Goal: Task Accomplishment & Management: Complete application form

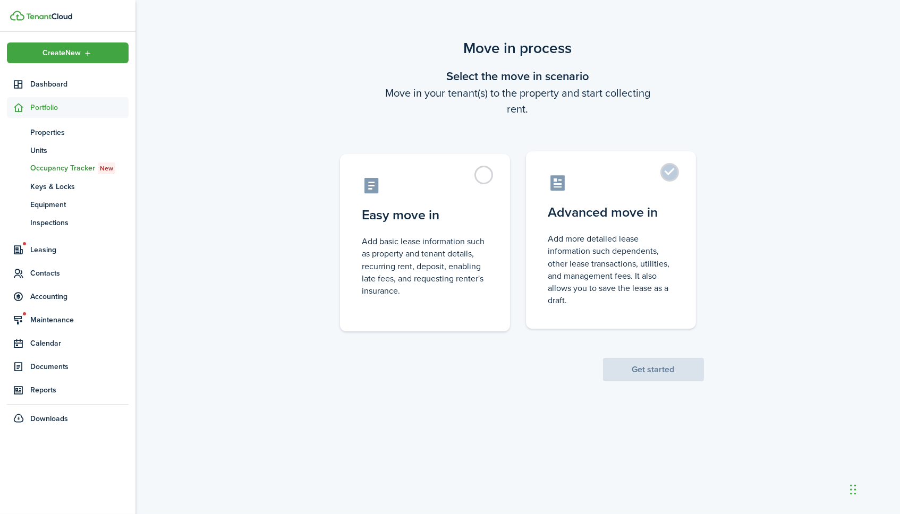
click at [656, 184] on control-radio-card-icon at bounding box center [610, 183] width 125 height 19
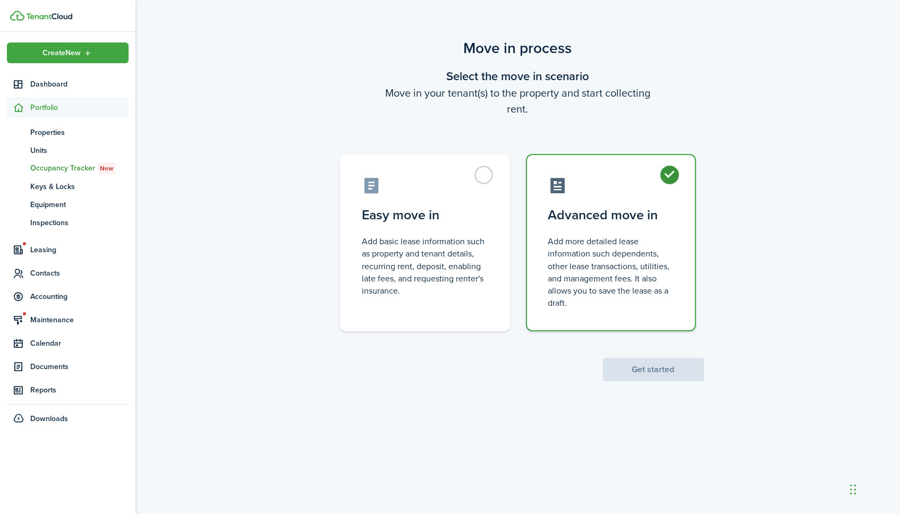
radio input "true"
click at [647, 370] on button "Get started" at bounding box center [653, 369] width 101 height 23
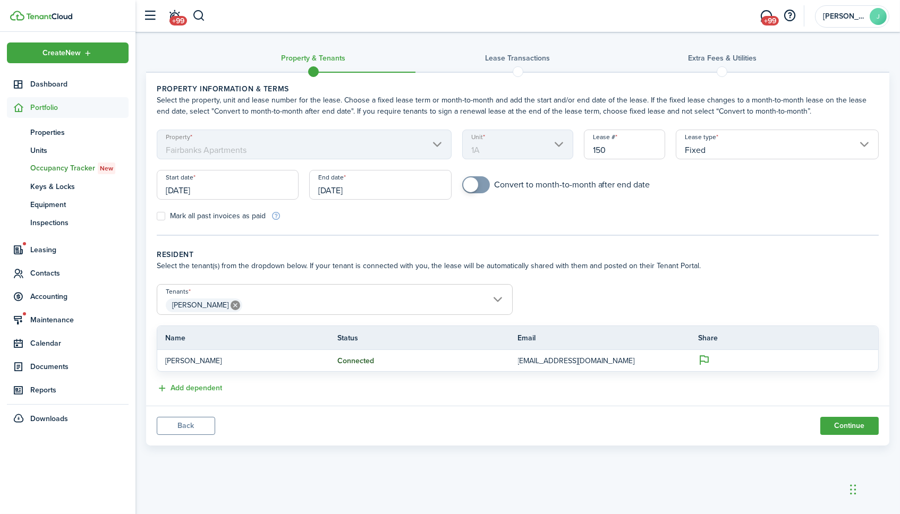
click at [213, 189] on input "[DATE]" at bounding box center [228, 185] width 142 height 30
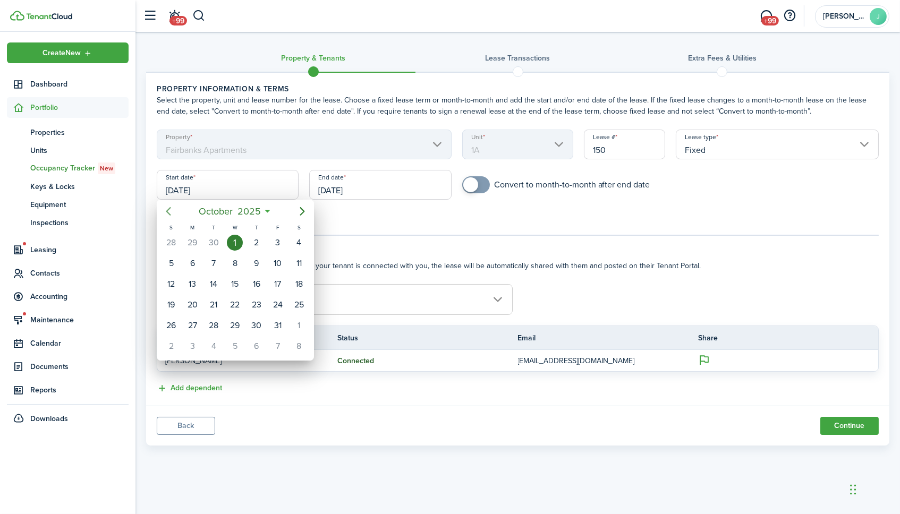
click at [168, 207] on icon "Previous page" at bounding box center [168, 211] width 13 height 13
click at [253, 281] on div "18" at bounding box center [256, 284] width 16 height 16
type input "[DATE]"
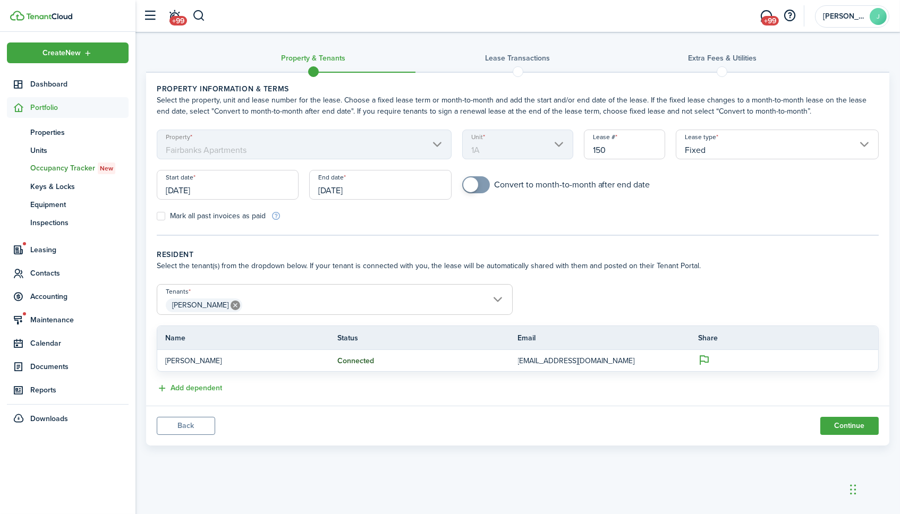
click at [391, 187] on input "[DATE]" at bounding box center [380, 185] width 142 height 30
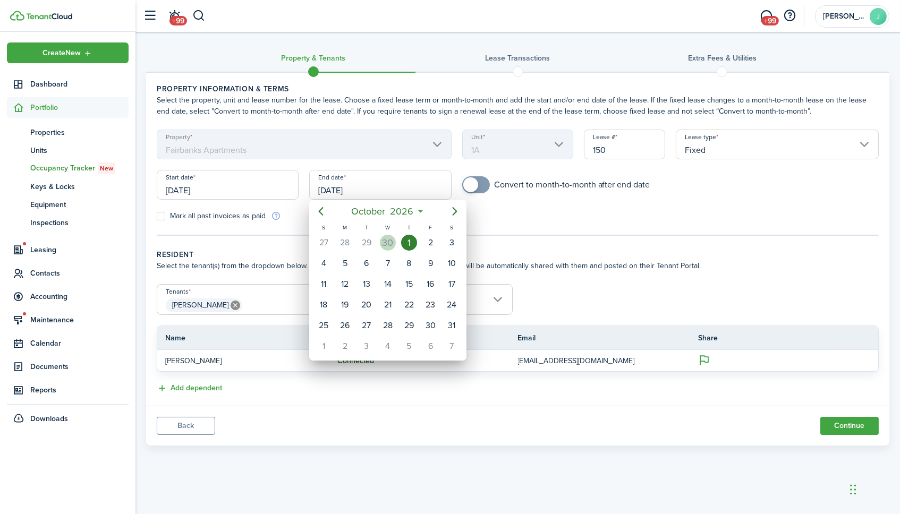
click at [388, 242] on div "30" at bounding box center [388, 243] width 16 height 16
type input "[DATE]"
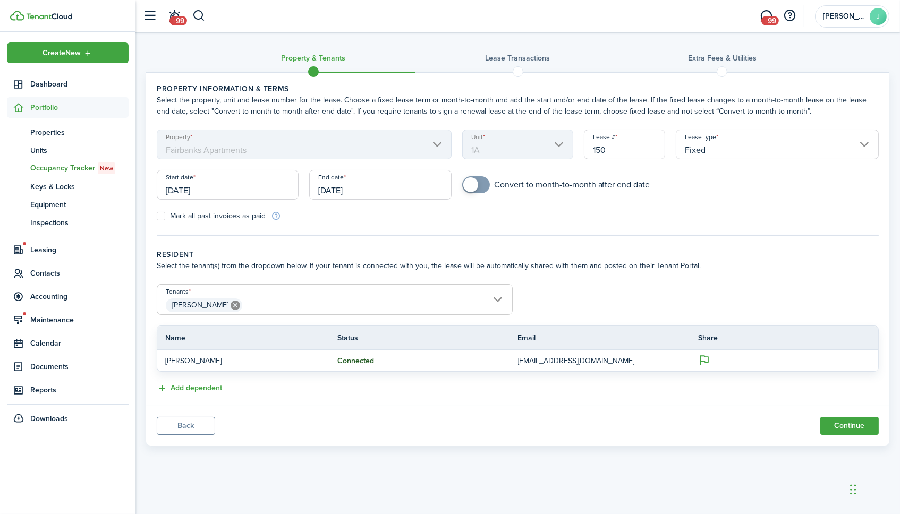
click at [388, 214] on div "Mark all past invoices as paid" at bounding box center [334, 215] width 366 height 11
checkbox input "true"
click at [473, 184] on span at bounding box center [470, 184] width 15 height 15
click at [852, 420] on button "Continue" at bounding box center [849, 426] width 58 height 18
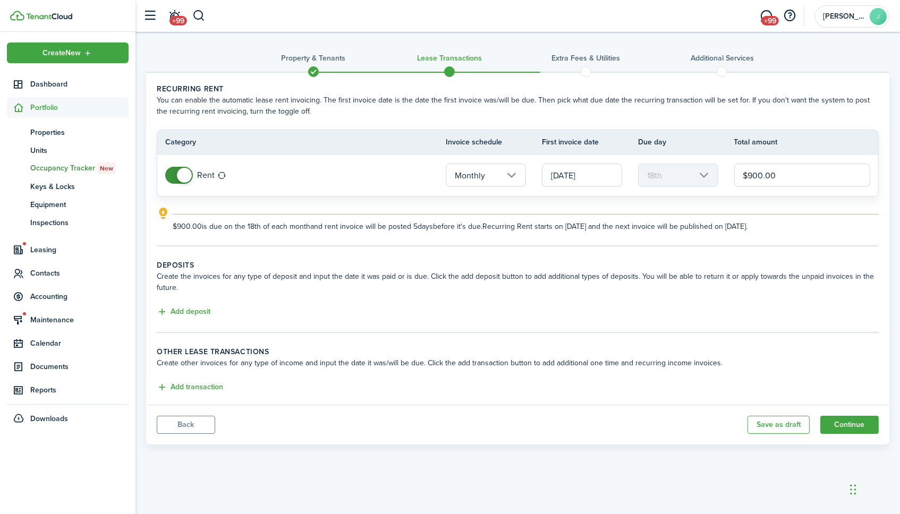
click at [606, 172] on input "[DATE]" at bounding box center [582, 175] width 80 height 23
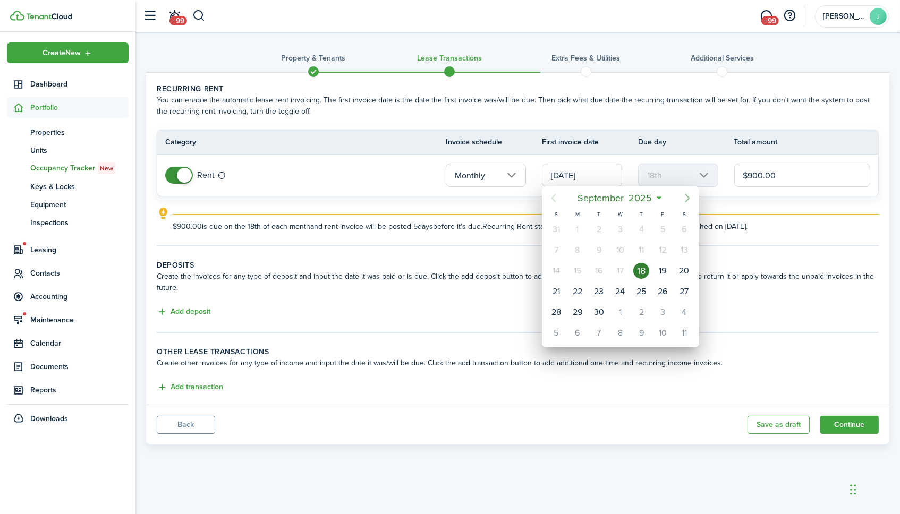
click at [687, 197] on icon "Next page" at bounding box center [687, 198] width 13 height 13
click at [690, 197] on icon "Next page" at bounding box center [687, 198] width 13 height 13
click at [578, 327] on div "1" at bounding box center [579, 333] width 16 height 16
type input "[DATE]"
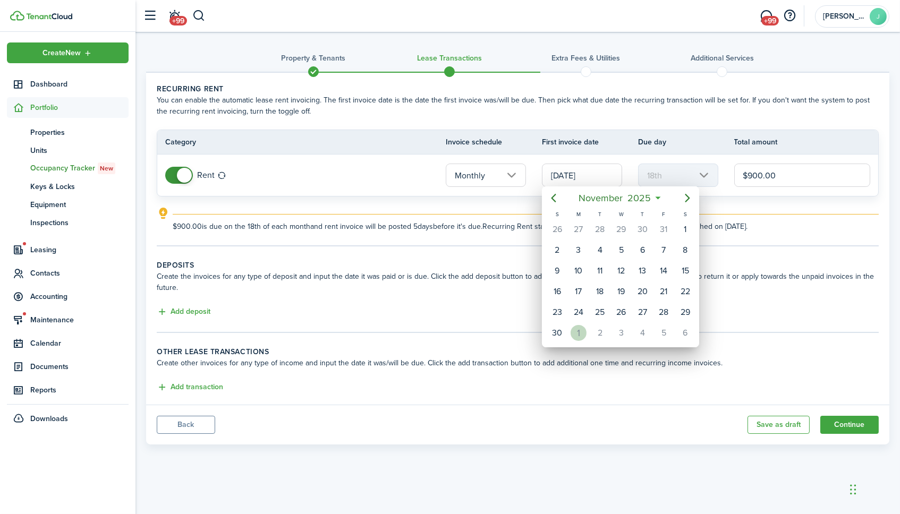
type input "1st"
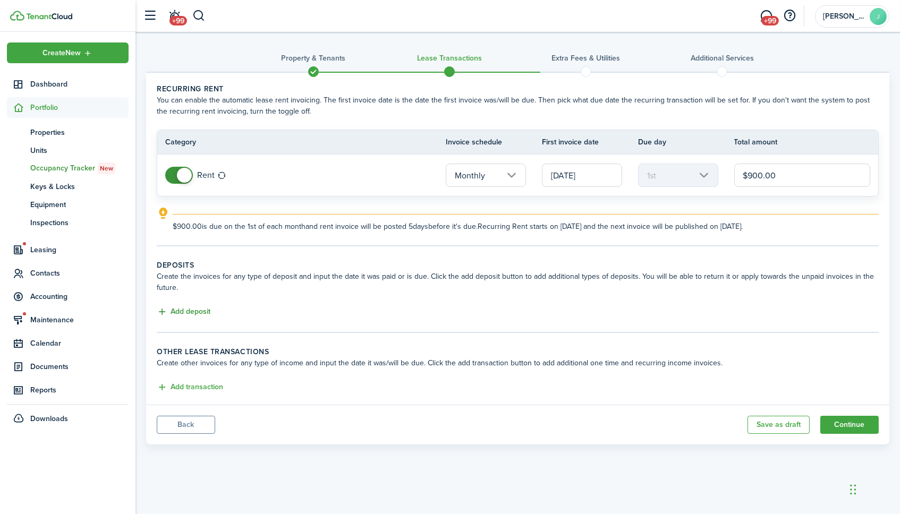
click at [197, 307] on button "Add deposit" at bounding box center [184, 312] width 54 height 12
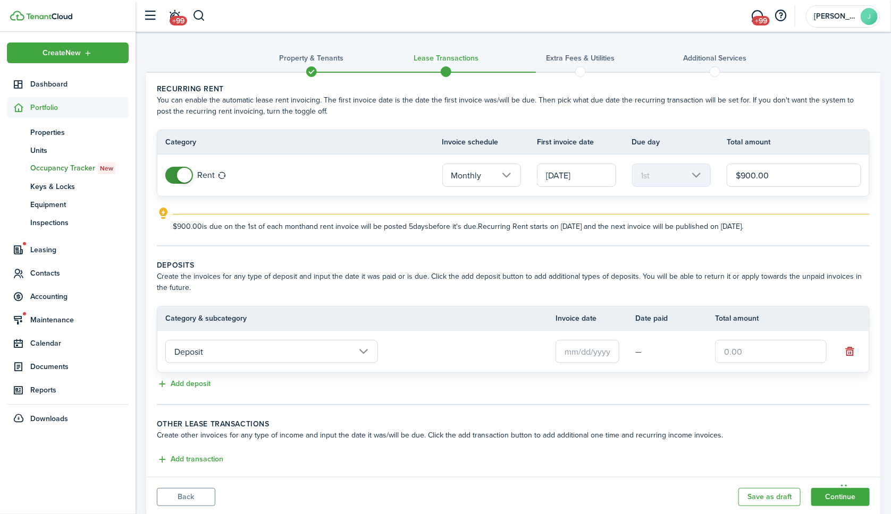
click at [597, 346] on input "text" at bounding box center [587, 351] width 64 height 23
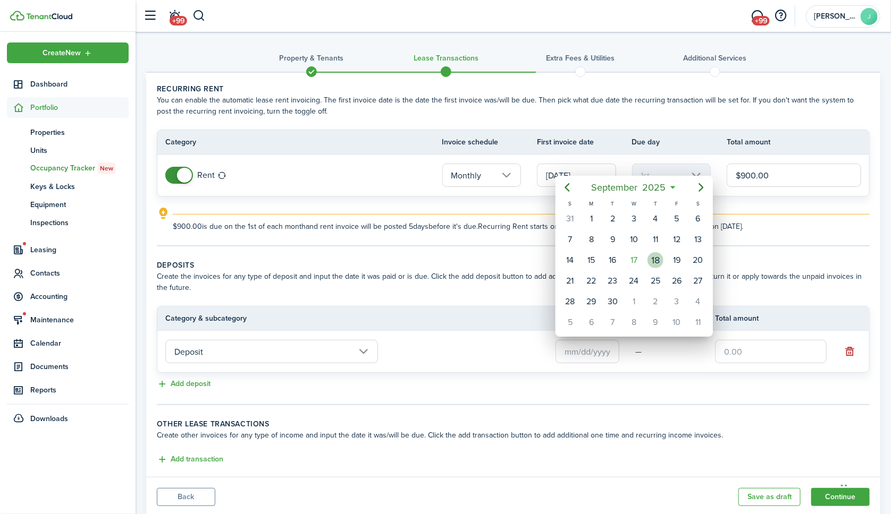
click at [650, 255] on div "18" at bounding box center [655, 260] width 16 height 16
type input "[DATE]"
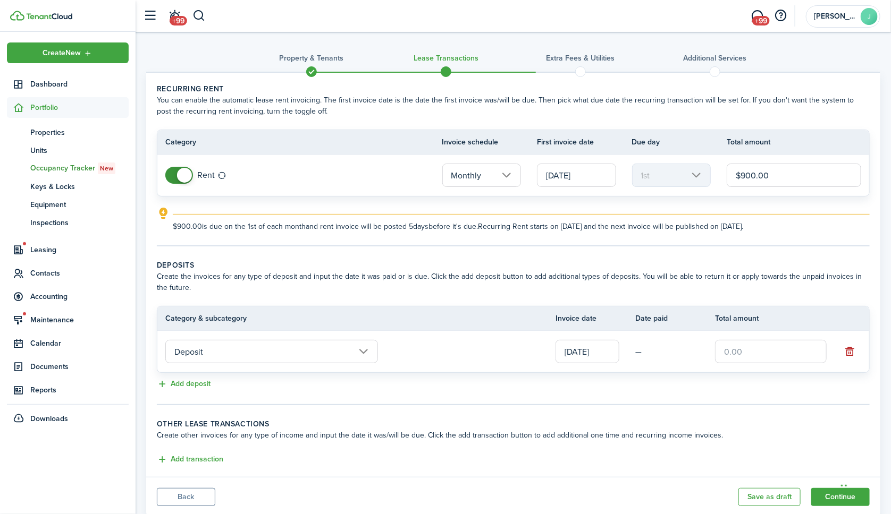
click at [737, 346] on input "text" at bounding box center [771, 351] width 112 height 23
type input "$900.00"
click at [608, 175] on input "[DATE]" at bounding box center [576, 175] width 79 height 23
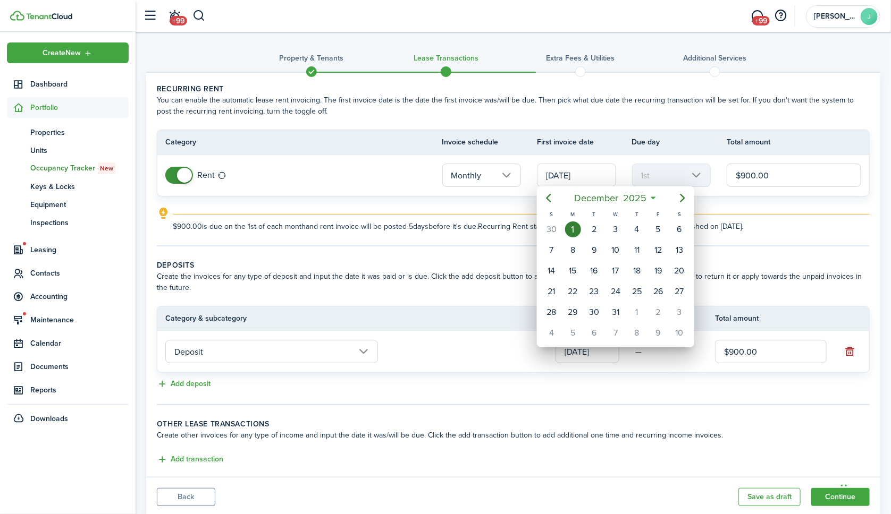
click at [578, 165] on div at bounding box center [445, 257] width 1061 height 684
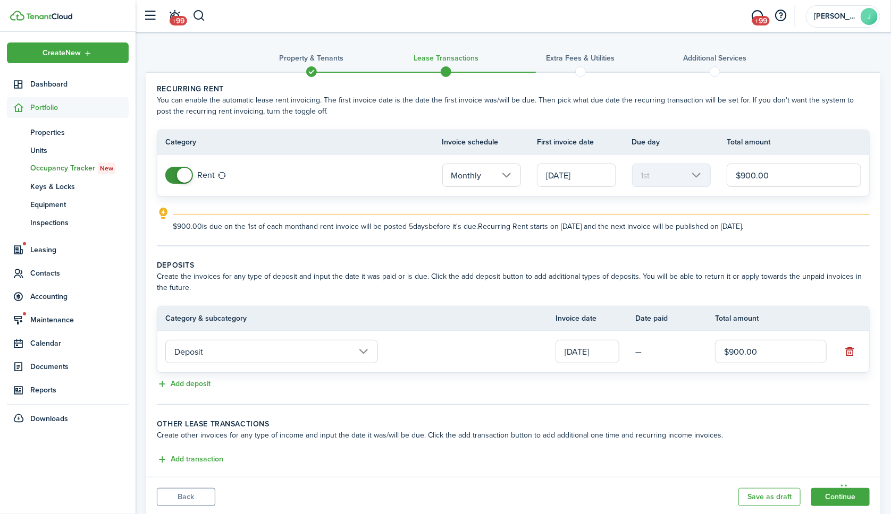
click at [757, 170] on input "$900.00" at bounding box center [793, 175] width 134 height 23
click at [752, 348] on input "$900.00" at bounding box center [771, 351] width 112 height 23
click at [824, 488] on button "Continue" at bounding box center [840, 497] width 58 height 18
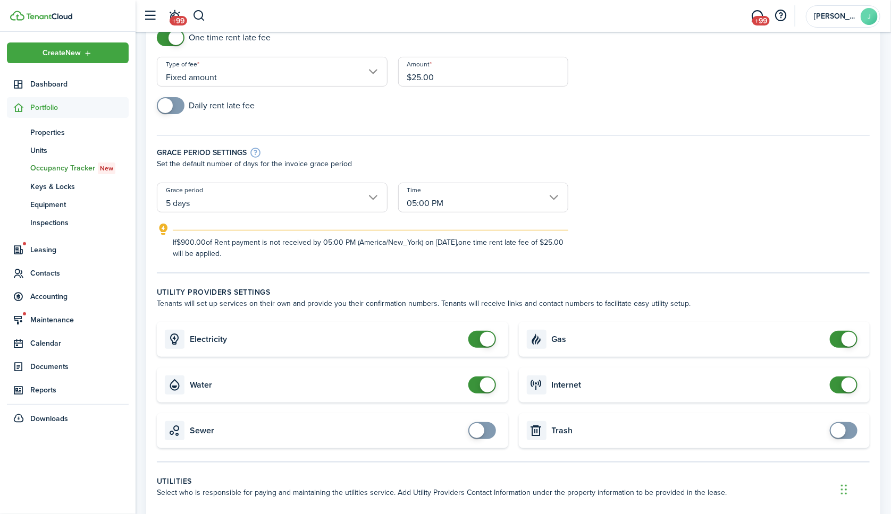
scroll to position [166, 0]
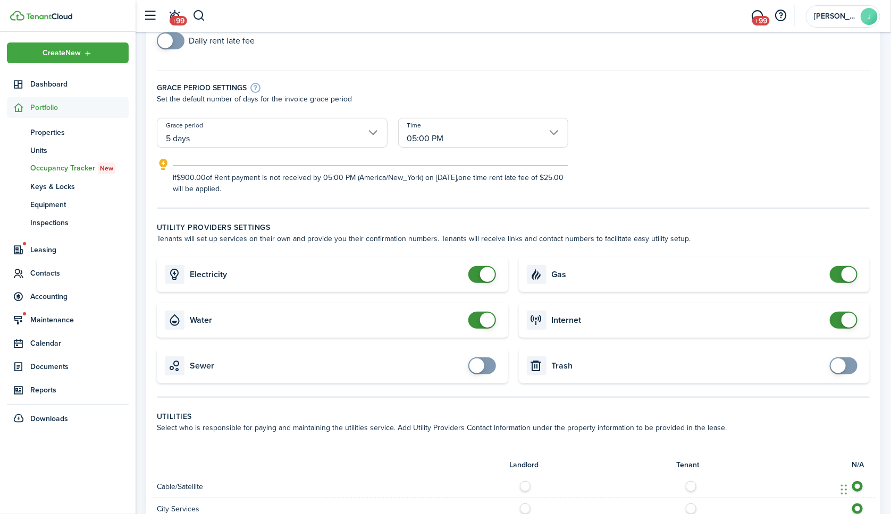
checkbox input "false"
click at [850, 267] on span at bounding box center [848, 274] width 15 height 15
checkbox input "false"
click at [849, 317] on span at bounding box center [848, 320] width 15 height 15
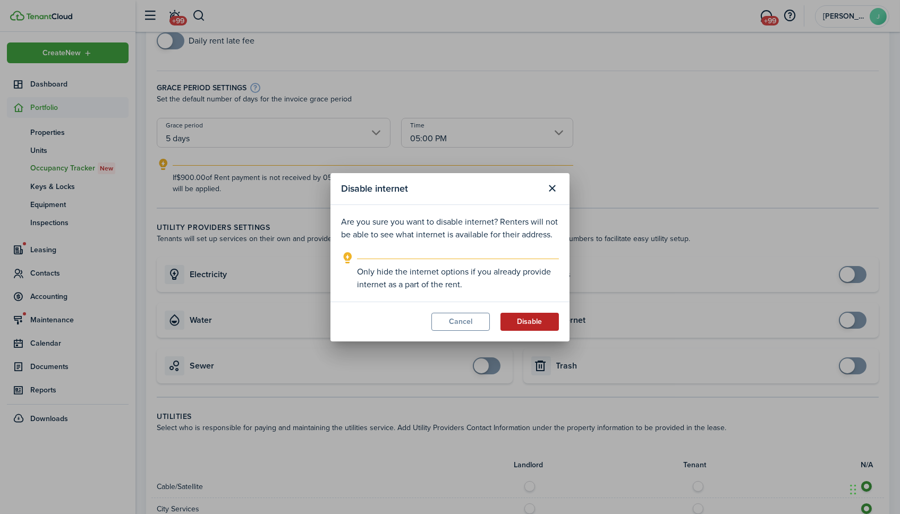
click at [539, 323] on button "Disable" at bounding box center [530, 322] width 58 height 18
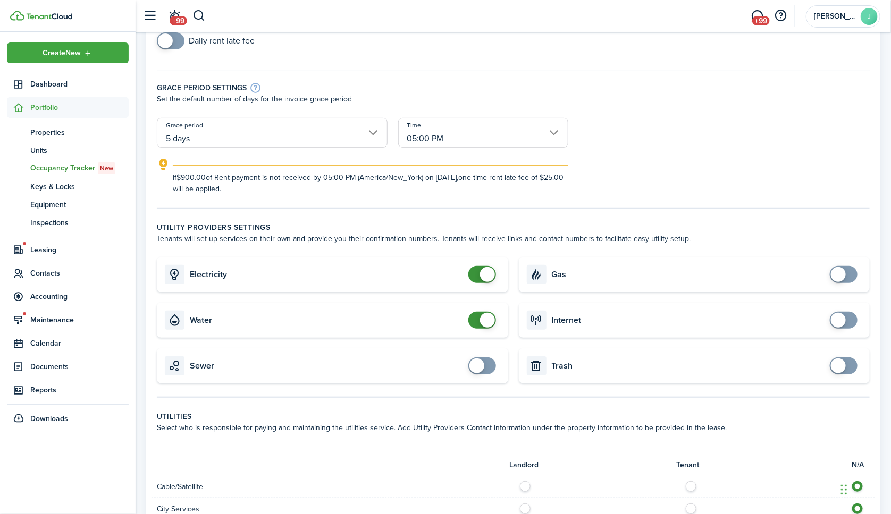
checkbox input "false"
click at [487, 313] on span at bounding box center [487, 320] width 15 height 15
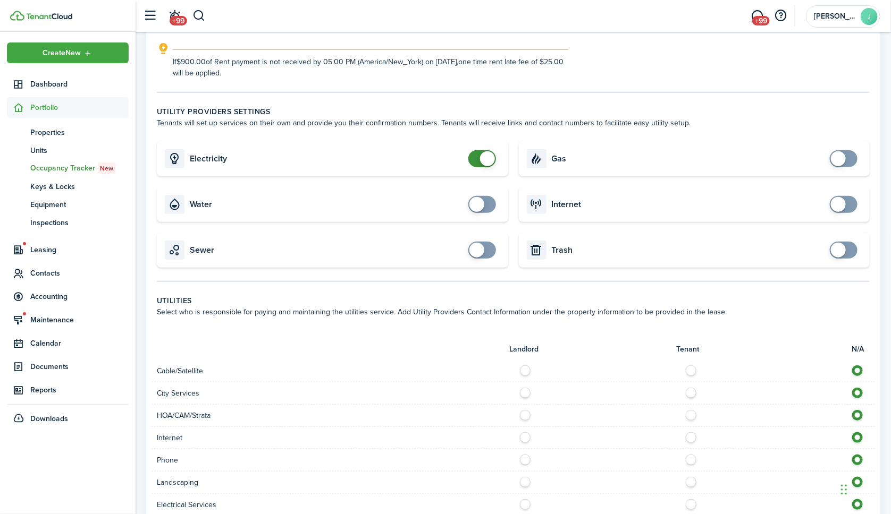
scroll to position [284, 0]
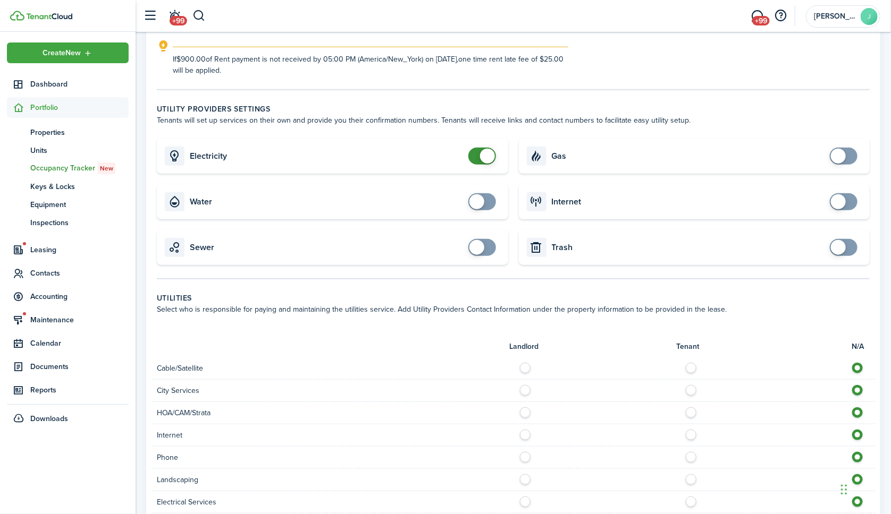
checkbox input "false"
click at [490, 156] on span at bounding box center [487, 156] width 15 height 15
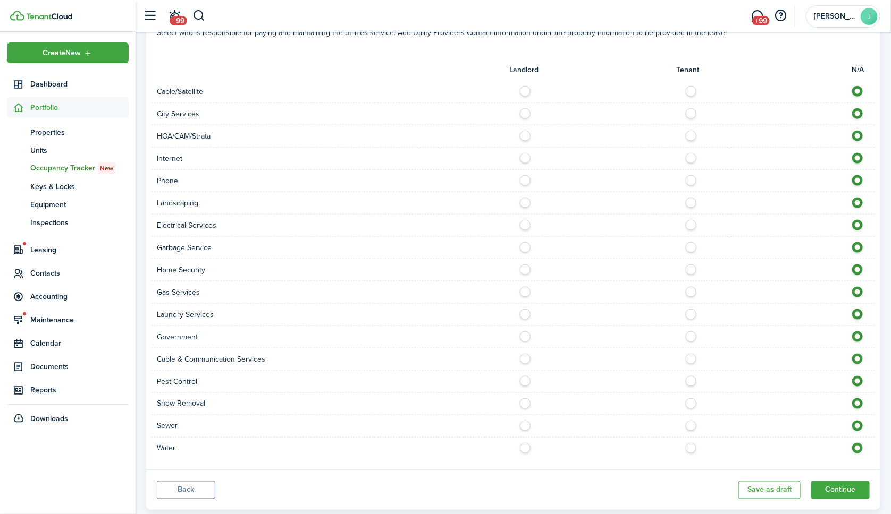
scroll to position [565, 0]
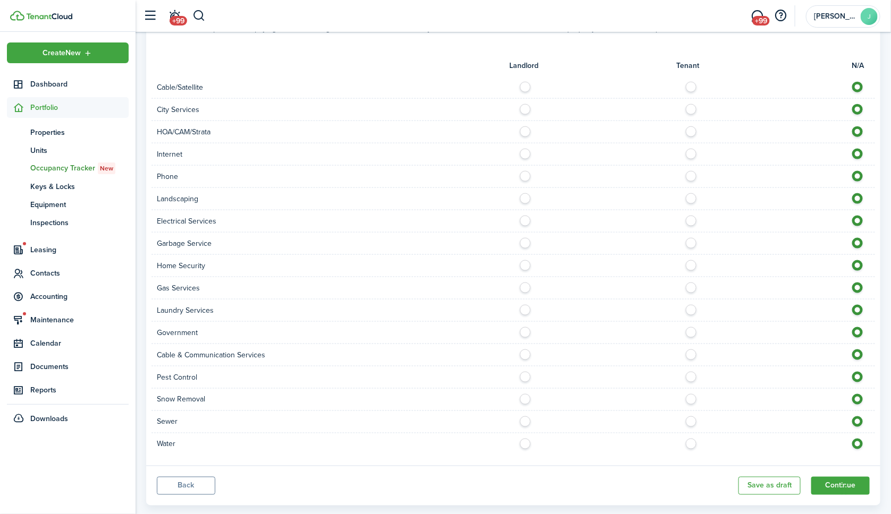
click at [690, 82] on label at bounding box center [693, 84] width 19 height 5
radio input "true"
click at [689, 149] on label at bounding box center [693, 151] width 19 height 5
radio input "true"
click at [690, 171] on label at bounding box center [693, 173] width 19 height 5
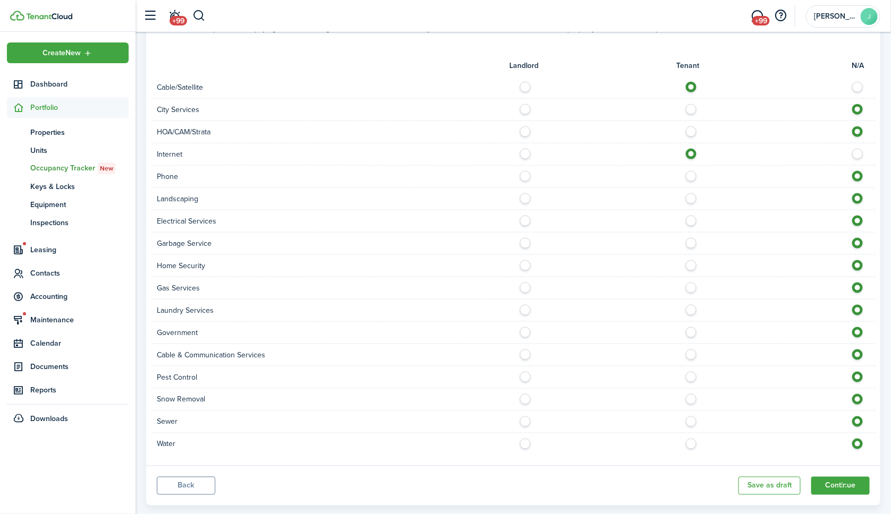
radio input "true"
click at [527, 193] on label at bounding box center [528, 195] width 19 height 5
radio input "true"
click at [688, 216] on label at bounding box center [693, 218] width 19 height 5
radio input "true"
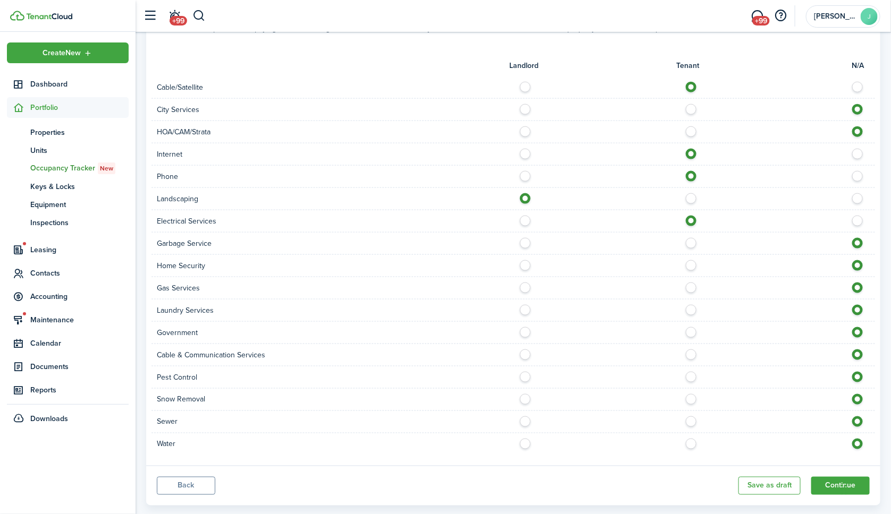
click at [523, 238] on label at bounding box center [528, 240] width 19 height 5
radio input "true"
click at [691, 260] on label at bounding box center [693, 262] width 19 height 5
radio input "true"
click at [526, 305] on label at bounding box center [528, 307] width 19 height 5
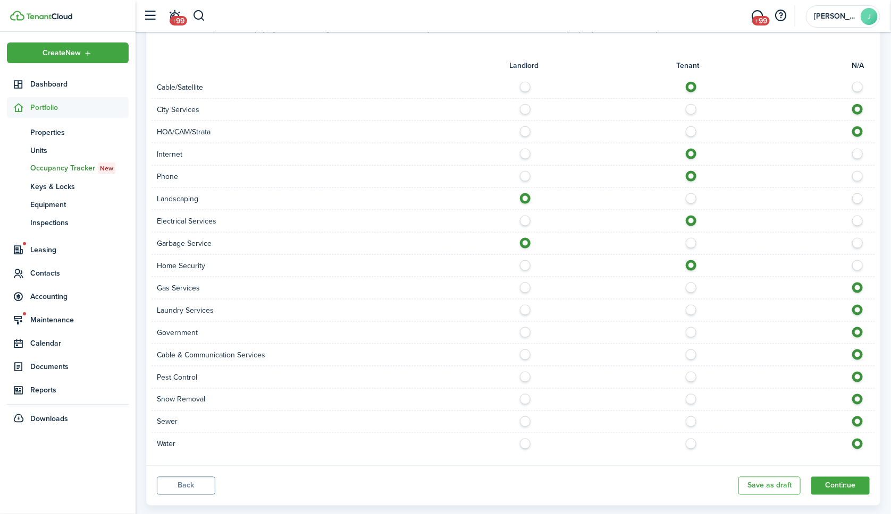
radio input "true"
click at [689, 350] on label at bounding box center [693, 352] width 19 height 5
radio input "true"
click at [697, 372] on div at bounding box center [694, 377] width 362 height 11
click at [690, 372] on label at bounding box center [693, 374] width 19 height 5
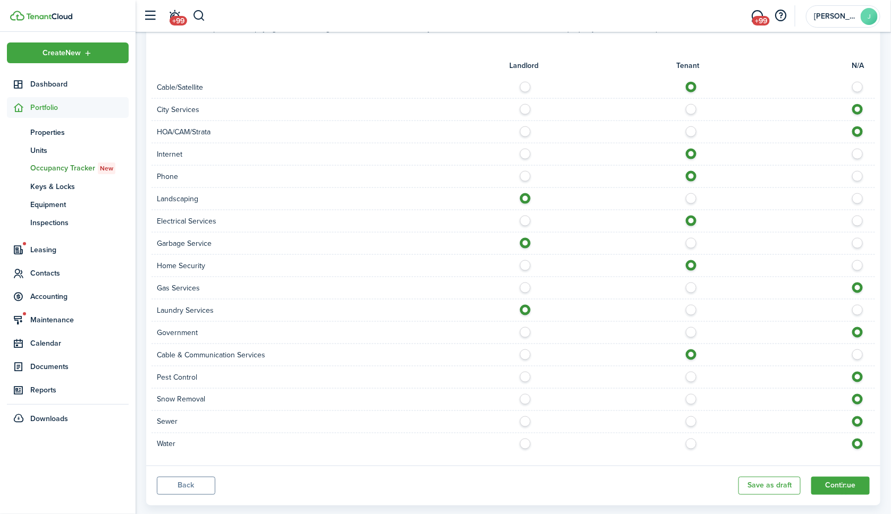
radio input "true"
click at [523, 394] on label at bounding box center [528, 396] width 19 height 5
radio input "true"
click at [525, 417] on label at bounding box center [528, 419] width 19 height 5
radio input "true"
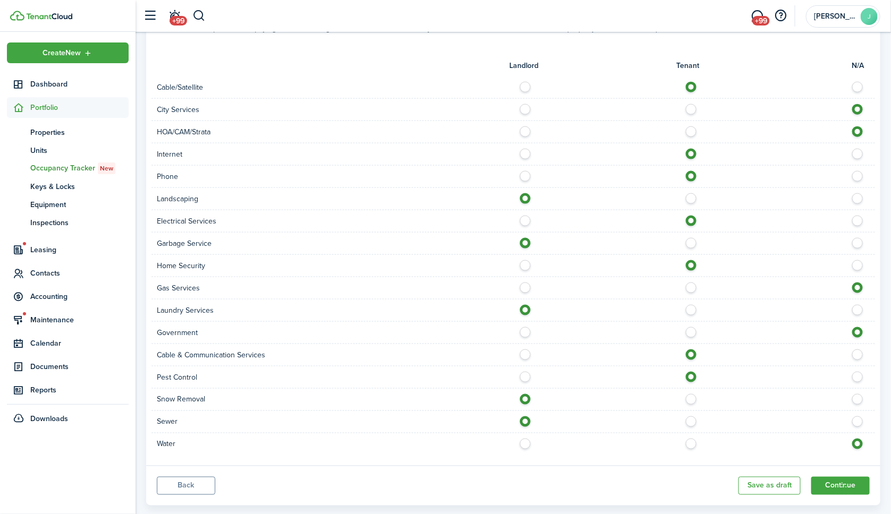
click at [526, 439] on label at bounding box center [528, 441] width 19 height 5
radio input "true"
click at [830, 477] on button "Continue" at bounding box center [840, 486] width 58 height 18
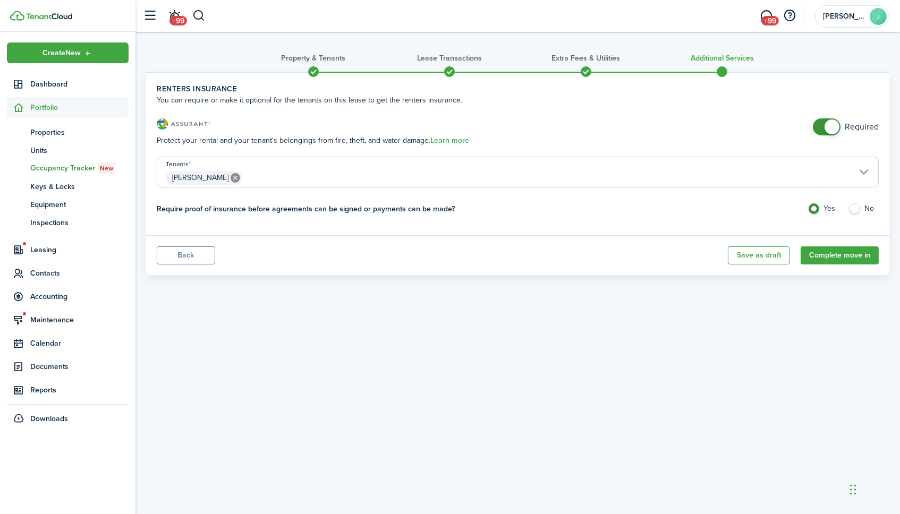
checkbox input "false"
click at [833, 126] on span at bounding box center [832, 127] width 15 height 15
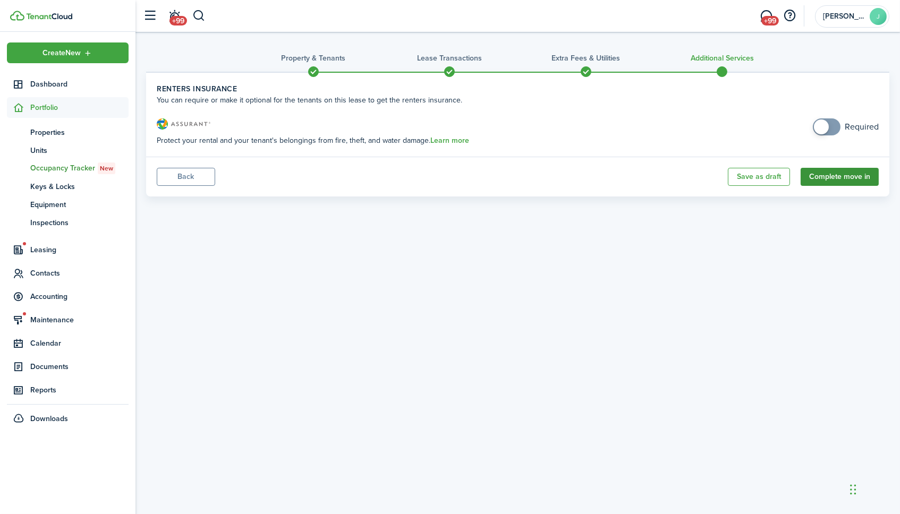
click at [843, 174] on button "Complete move in" at bounding box center [840, 177] width 78 height 18
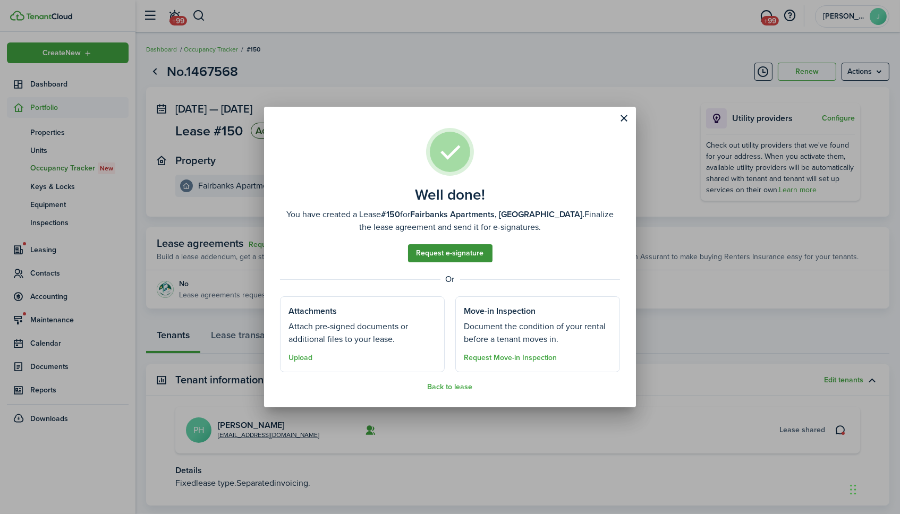
click at [468, 255] on link "Request e-signature" at bounding box center [450, 253] width 84 height 18
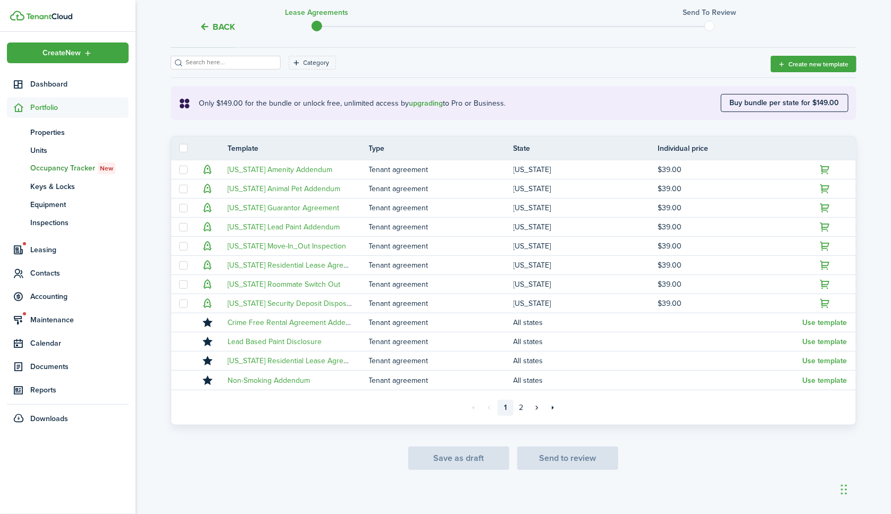
scroll to position [156, 0]
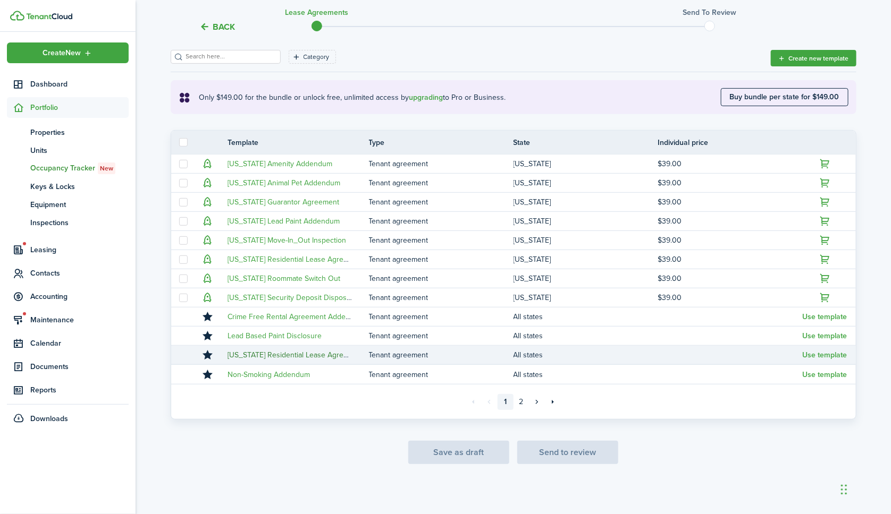
click at [341, 353] on link "[US_STATE] Residential Lease Agreement 2" at bounding box center [299, 355] width 143 height 11
click at [830, 354] on button "Use template" at bounding box center [824, 355] width 45 height 9
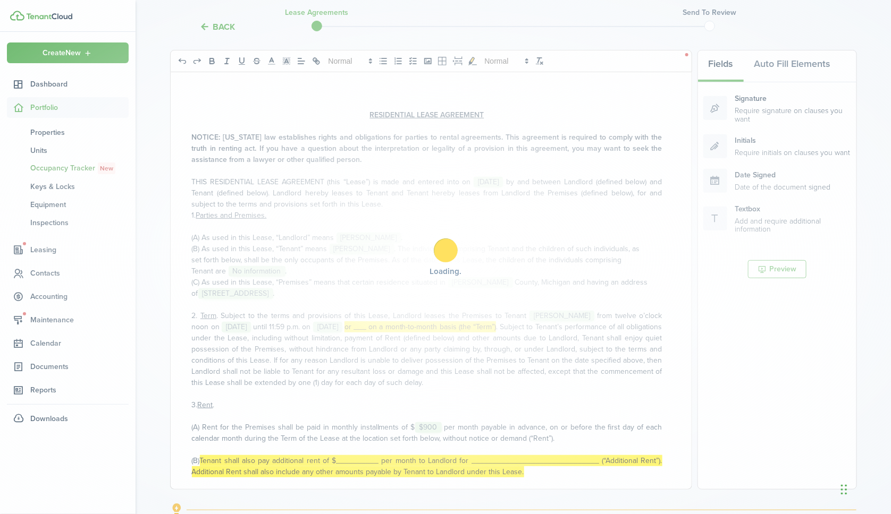
scroll to position [107, 0]
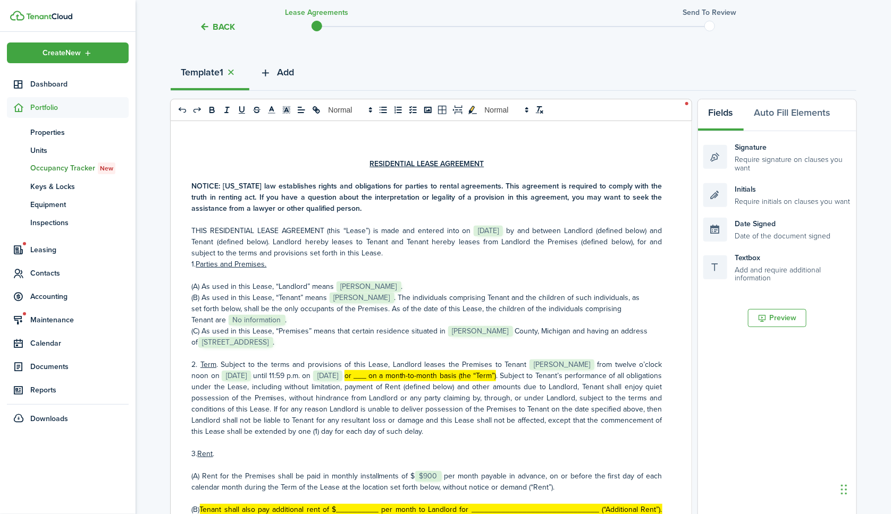
click at [291, 69] on span "Add" at bounding box center [285, 72] width 17 height 14
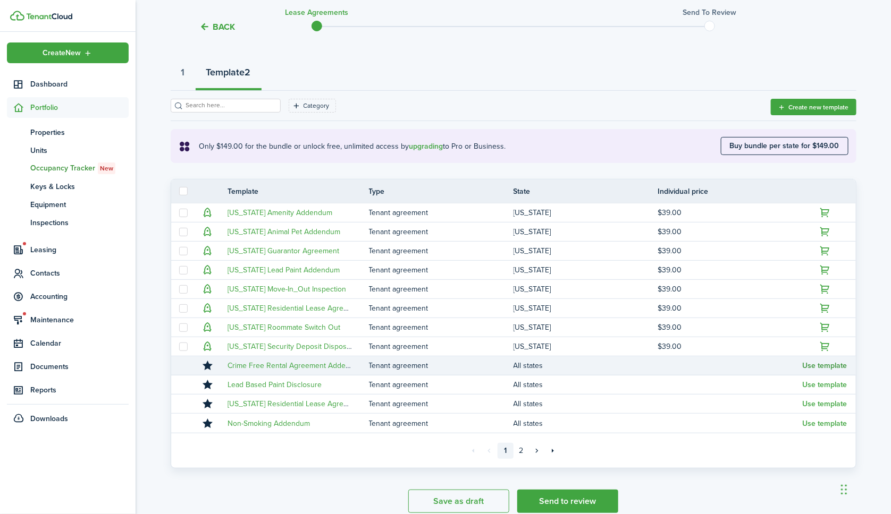
click at [822, 364] on button "Use template" at bounding box center [824, 366] width 45 height 9
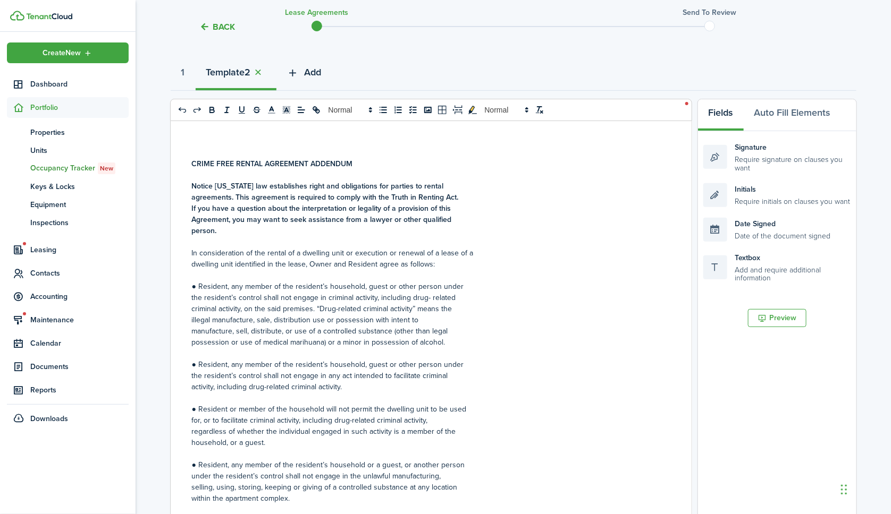
click at [316, 74] on span "Add" at bounding box center [312, 72] width 17 height 14
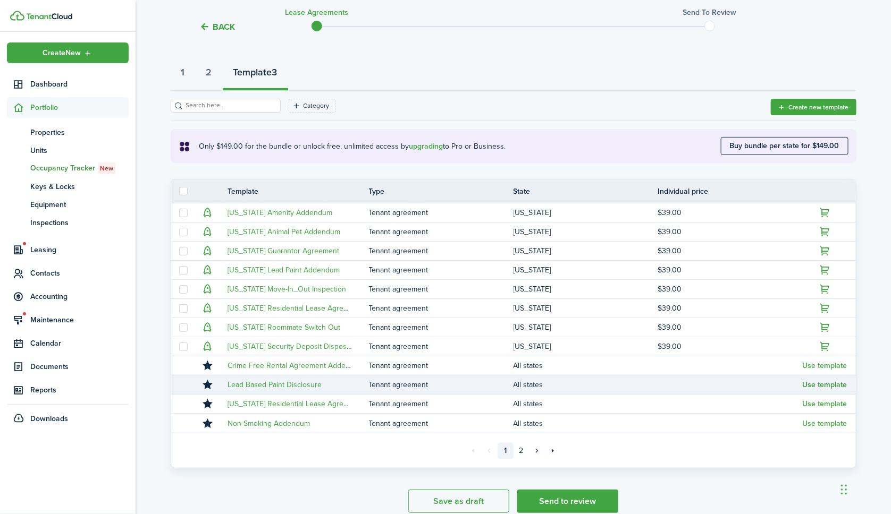
click at [809, 385] on button "Use template" at bounding box center [824, 385] width 45 height 9
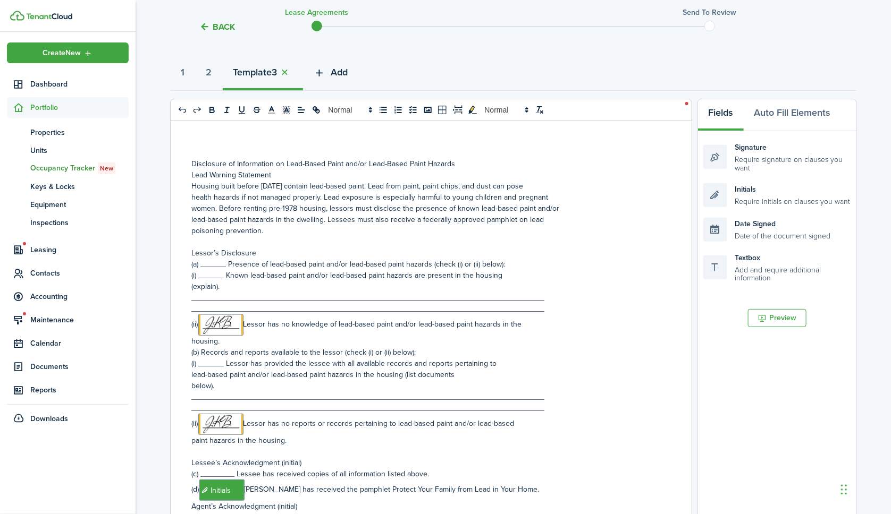
click at [338, 70] on span "Add" at bounding box center [339, 72] width 17 height 14
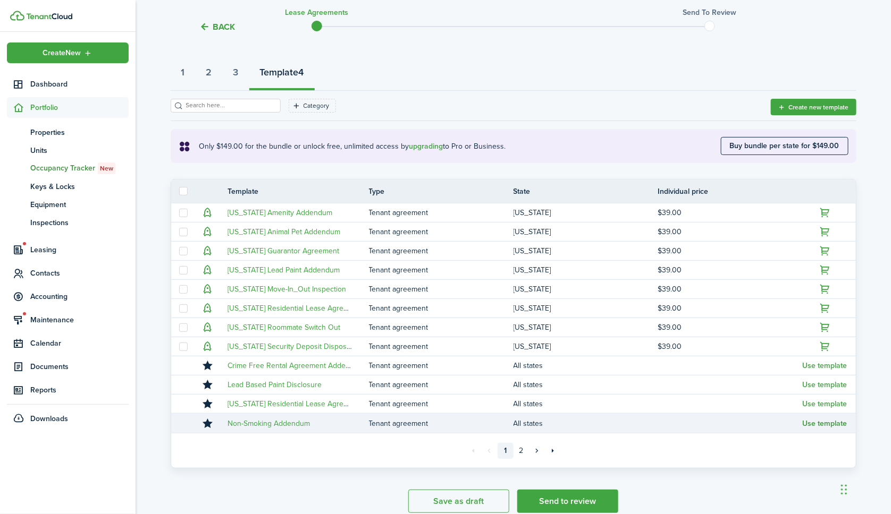
click at [836, 420] on button "Use template" at bounding box center [824, 424] width 45 height 9
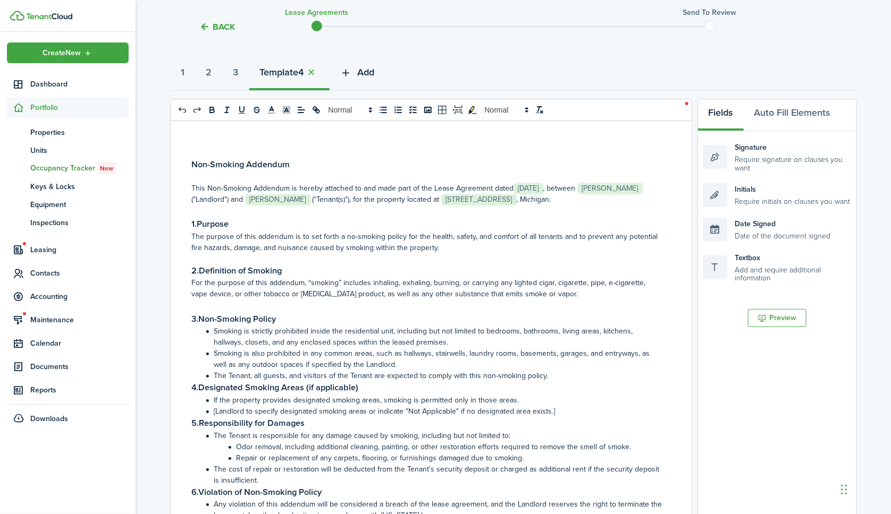
click at [374, 73] on span "Add" at bounding box center [366, 72] width 17 height 14
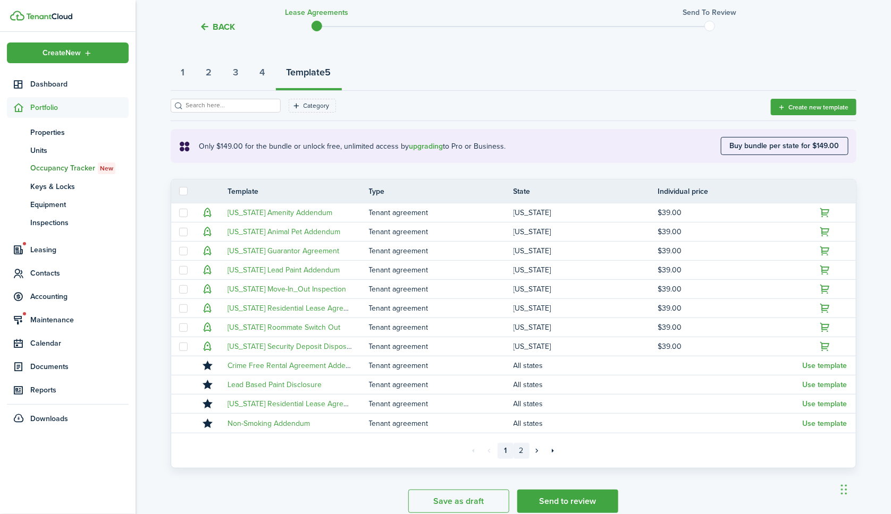
click at [520, 448] on link "2" at bounding box center [521, 451] width 16 height 16
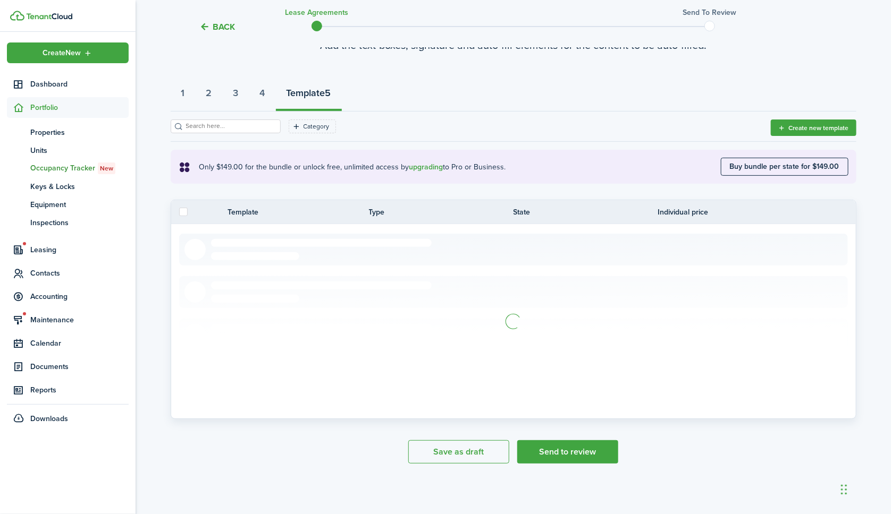
scroll to position [86, 0]
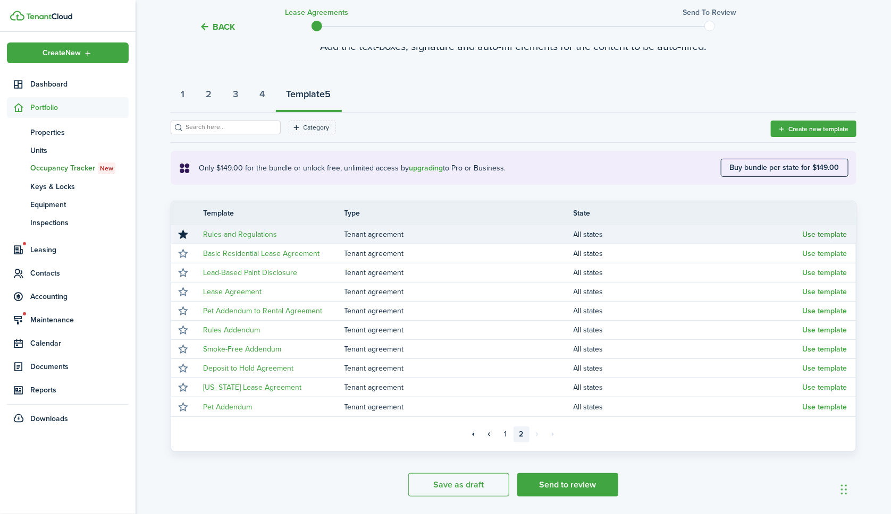
click at [821, 233] on button "Use template" at bounding box center [824, 235] width 45 height 9
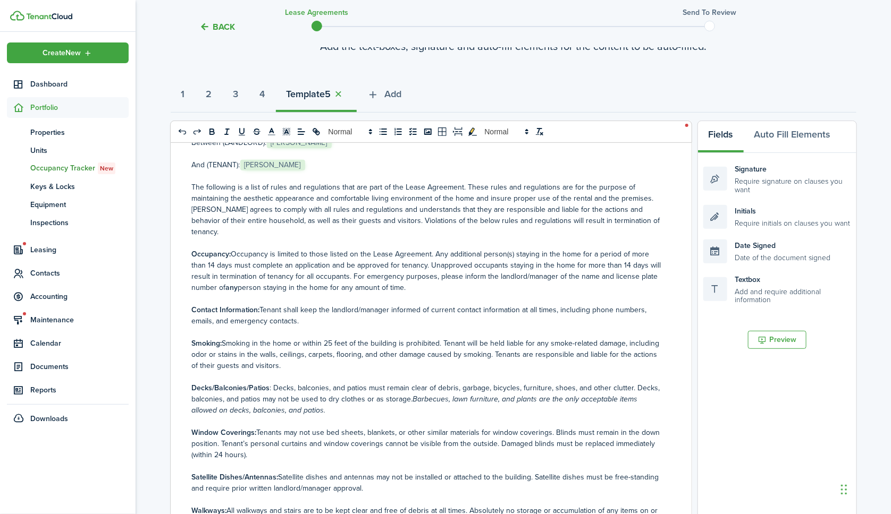
scroll to position [0, 0]
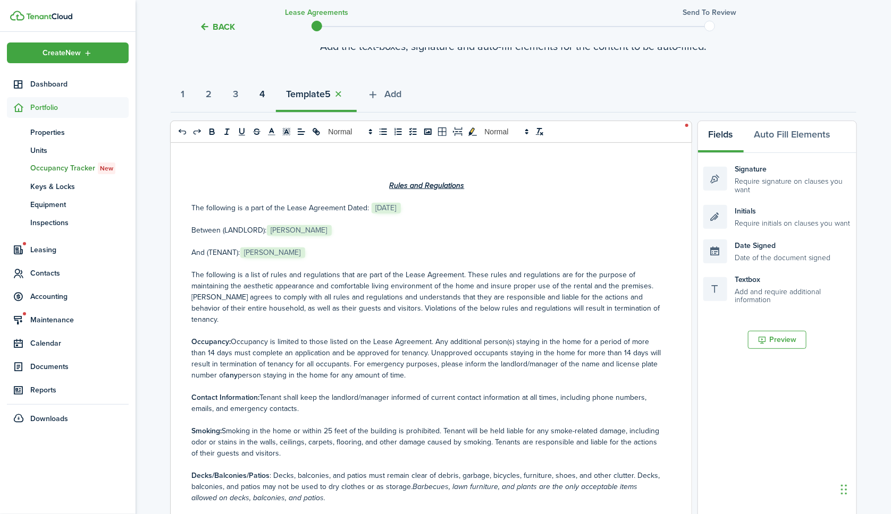
click at [265, 90] on strong "4" at bounding box center [262, 94] width 5 height 14
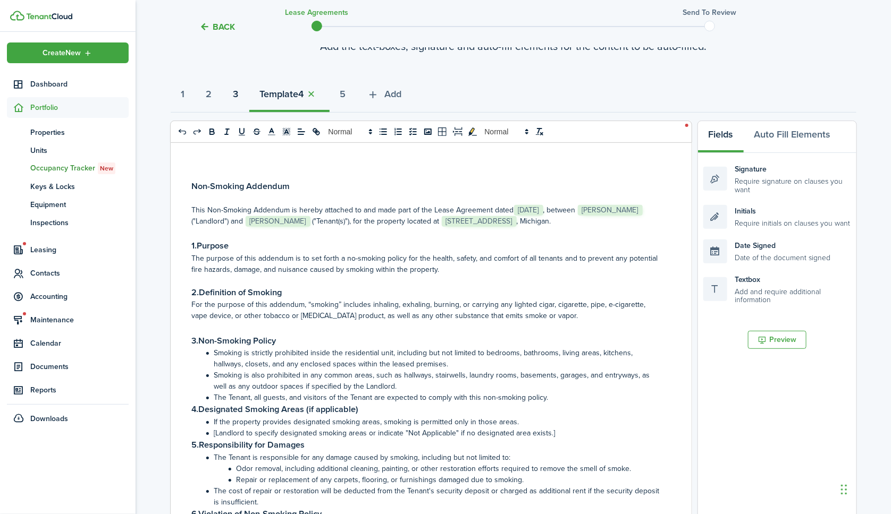
click at [239, 91] on strong "3" at bounding box center [235, 94] width 5 height 14
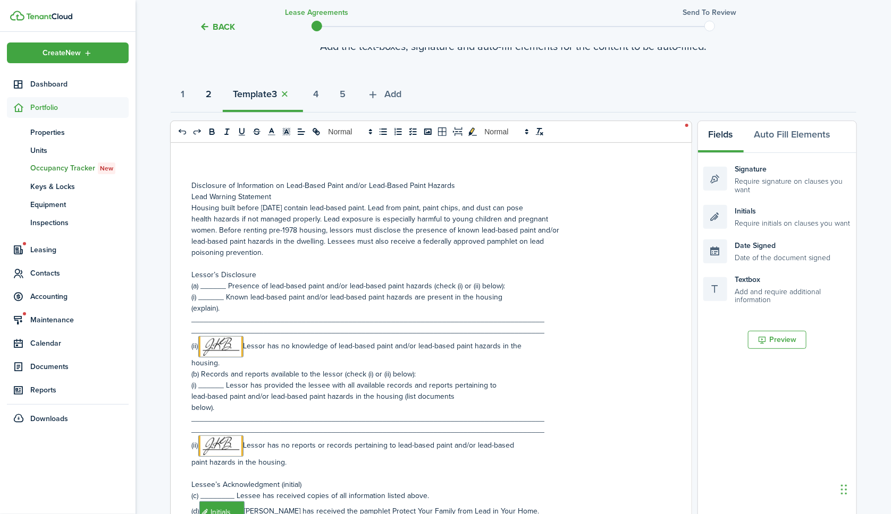
click at [210, 94] on strong "2" at bounding box center [209, 94] width 6 height 14
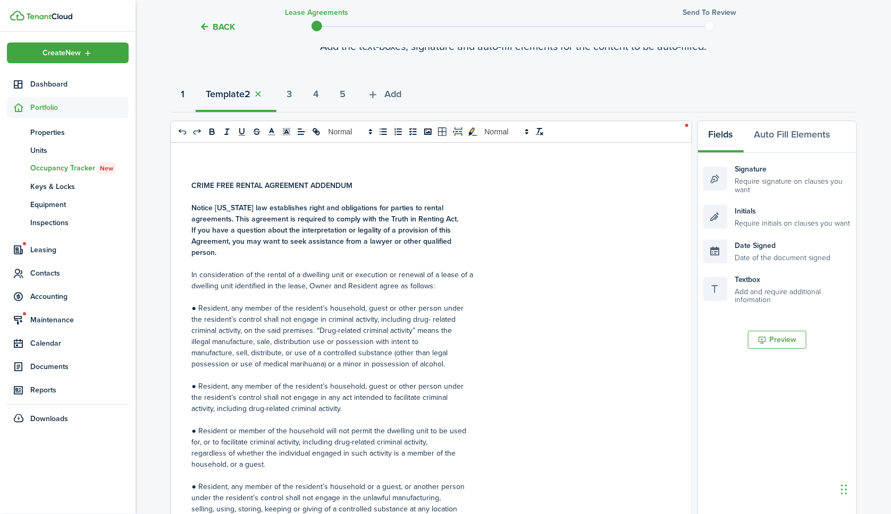
click at [185, 96] on strong "1" at bounding box center [183, 94] width 4 height 14
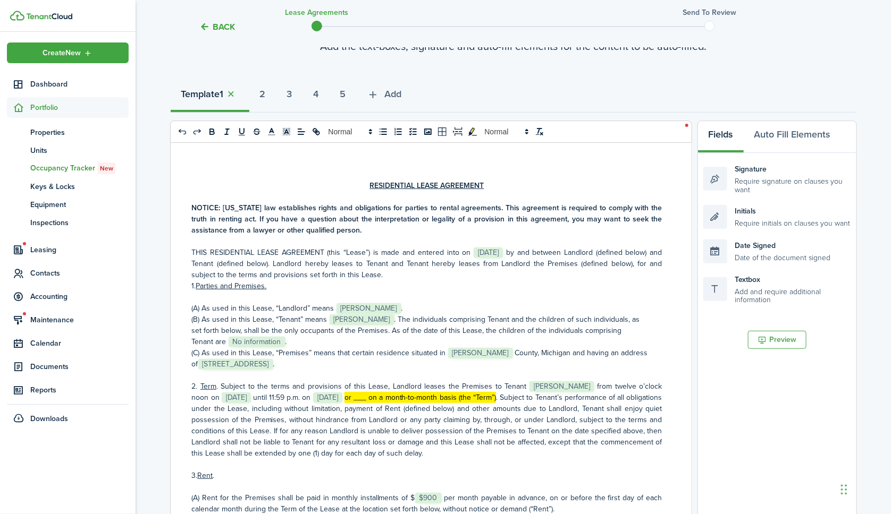
click at [496, 394] on mark "or ___ on a month-to-month basis (the “Term”)" at bounding box center [419, 397] width 151 height 11
drag, startPoint x: 541, startPoint y: 394, endPoint x: 391, endPoint y: 395, distance: 150.4
click at [391, 395] on p "2. Term . Subject to the terms and provisions of this Lease, Landlord leases th…" at bounding box center [427, 420] width 470 height 78
click at [473, 130] on icon "toggleMarkYellow: markYellow" at bounding box center [473, 132] width 10 height 10
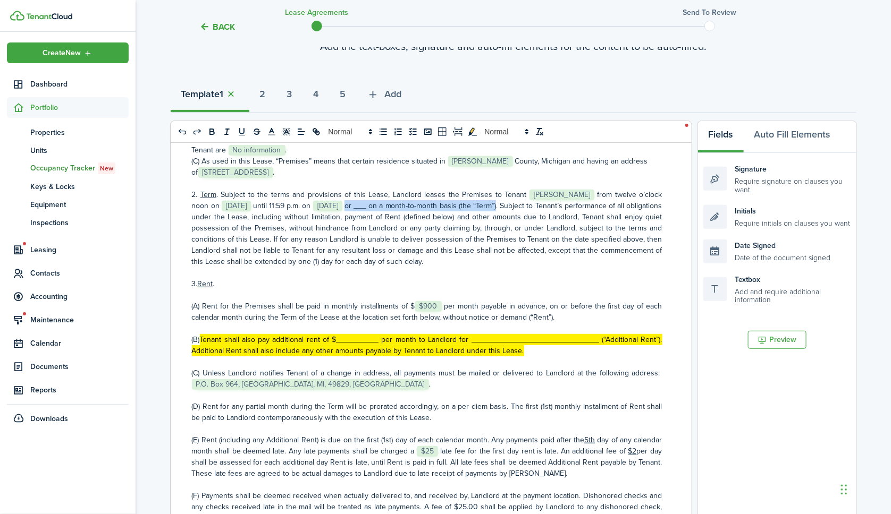
scroll to position [231, 0]
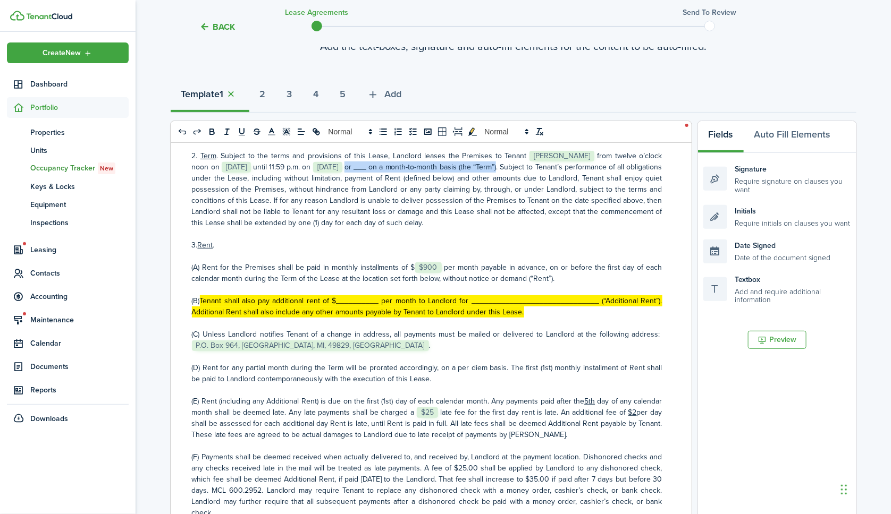
drag, startPoint x: 532, startPoint y: 303, endPoint x: 202, endPoint y: 289, distance: 329.7
click at [202, 295] on p "(B) Tenant shall also pay additional rent of $__________ per month to Landlord …" at bounding box center [427, 306] width 470 height 22
click at [470, 129] on icon "toggleMarkYellow: markYellow" at bounding box center [473, 132] width 10 height 10
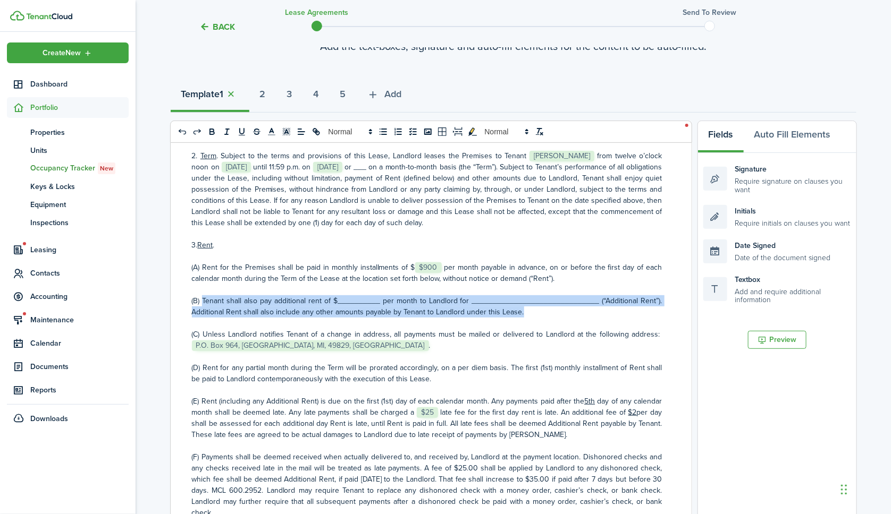
click at [344, 295] on p "(B) Tenant shall also pay additional rent of $__________ per month to Landlord …" at bounding box center [427, 306] width 470 height 22
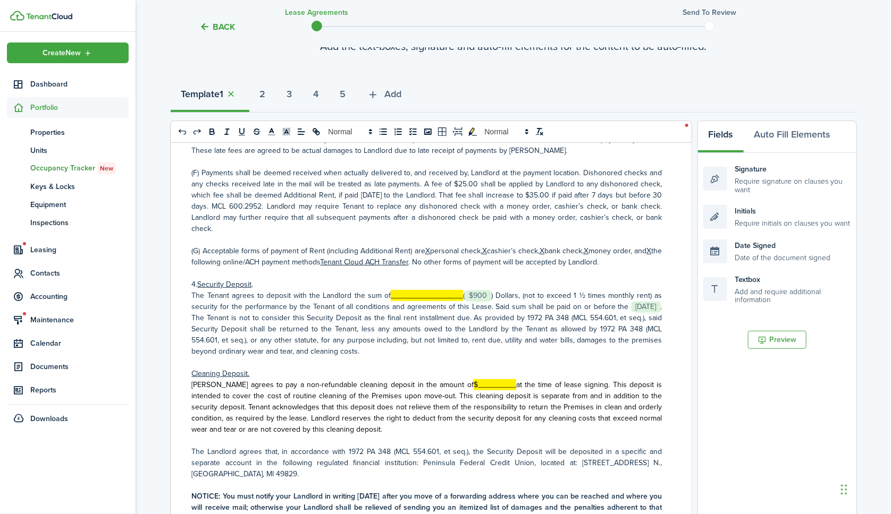
scroll to position [530, 0]
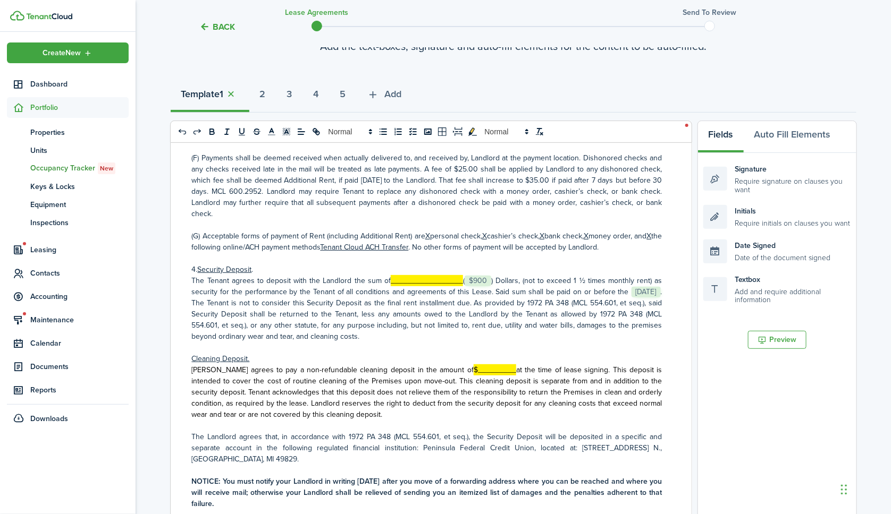
click at [464, 276] on span "$900" at bounding box center [477, 281] width 27 height 11
drag, startPoint x: 459, startPoint y: 261, endPoint x: 385, endPoint y: 264, distance: 74.5
click at [385, 275] on p "The Tenant agrees to deposit with the Landlord the sum of _________________ (﻿ …" at bounding box center [427, 308] width 470 height 67
click at [473, 123] on div "0 x 0" at bounding box center [431, 132] width 522 height 22
click at [470, 132] on icon "toggleMarkYellow: markYellow" at bounding box center [472, 132] width 9 height 8
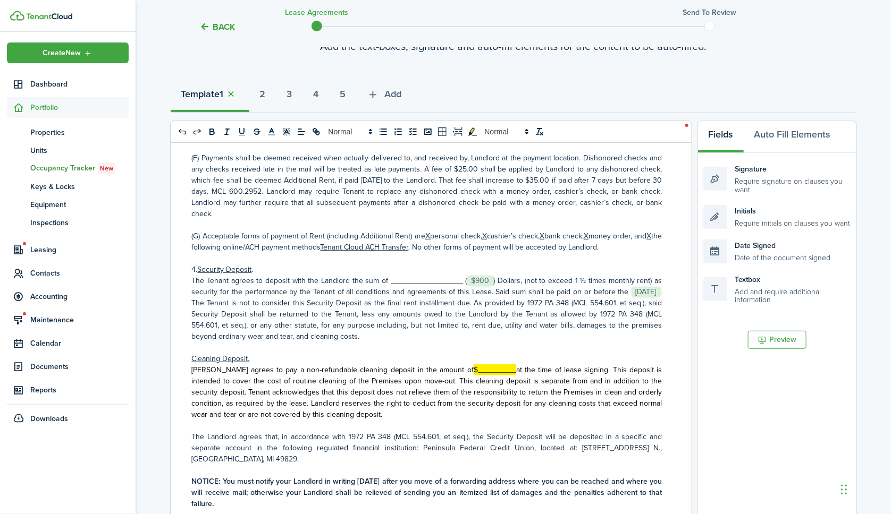
click at [426, 275] on p "The Tenant agrees to deposit with the Landlord the sum of _________________ (﻿ …" at bounding box center [427, 308] width 470 height 67
drag, startPoint x: 456, startPoint y: 261, endPoint x: 387, endPoint y: 260, distance: 69.6
click at [385, 275] on p "The Tenant agrees to deposit with the Landlord the sum of _________________ (﻿ …" at bounding box center [427, 308] width 470 height 67
click at [241, 131] on icon "underline" at bounding box center [242, 132] width 10 height 10
click at [473, 365] on mark "$_________" at bounding box center [494, 370] width 43 height 11
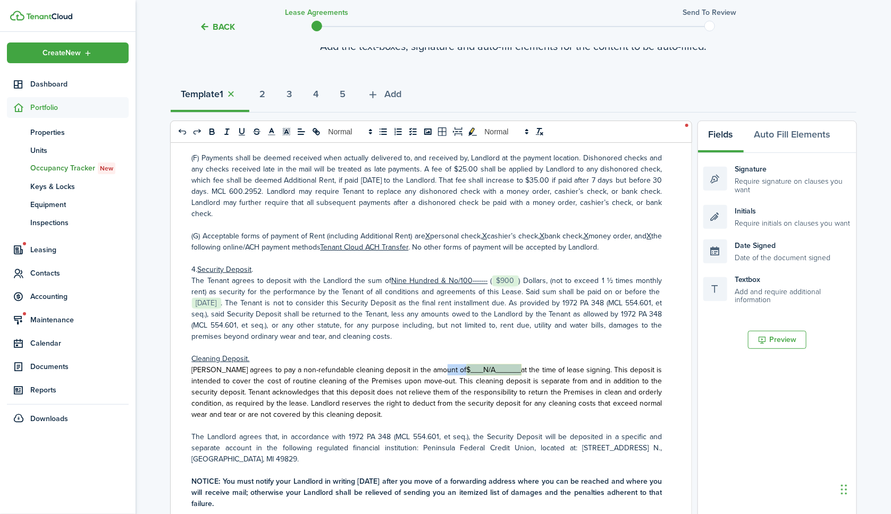
drag, startPoint x: 499, startPoint y: 346, endPoint x: 445, endPoint y: 349, distance: 54.2
click at [445, 365] on span "Tenant agrees to pay a non-refundable cleaning deposit in the amount of $___N/A…" at bounding box center [427, 393] width 470 height 56
click at [472, 130] on icon "toggleMarkYellow: markYellow" at bounding box center [471, 131] width 5 height 7
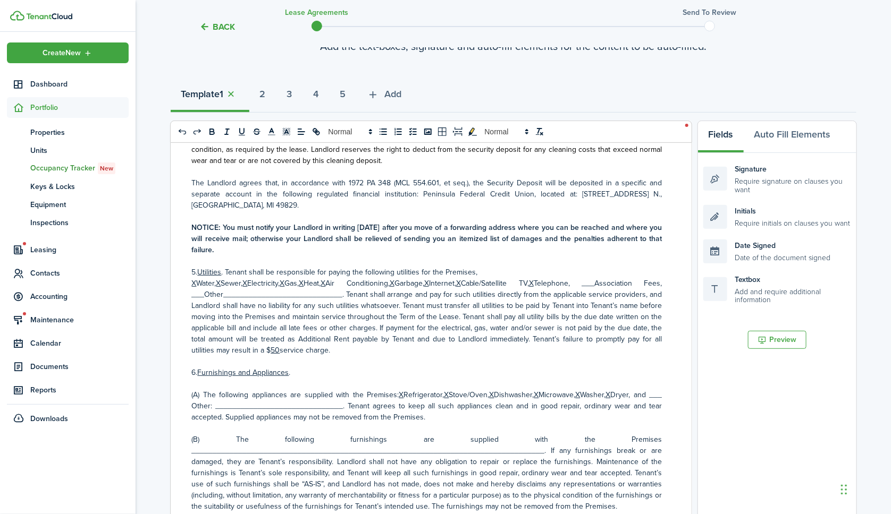
scroll to position [791, 0]
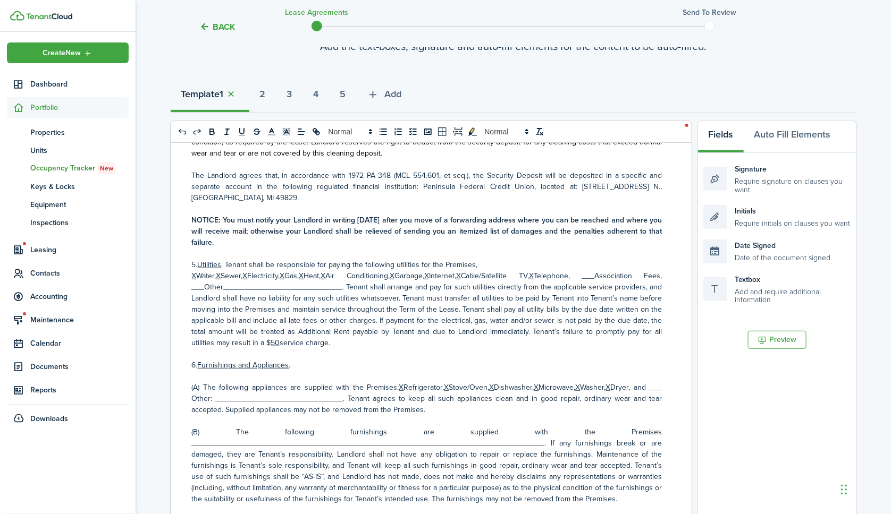
click at [195, 270] on u "X" at bounding box center [194, 275] width 5 height 11
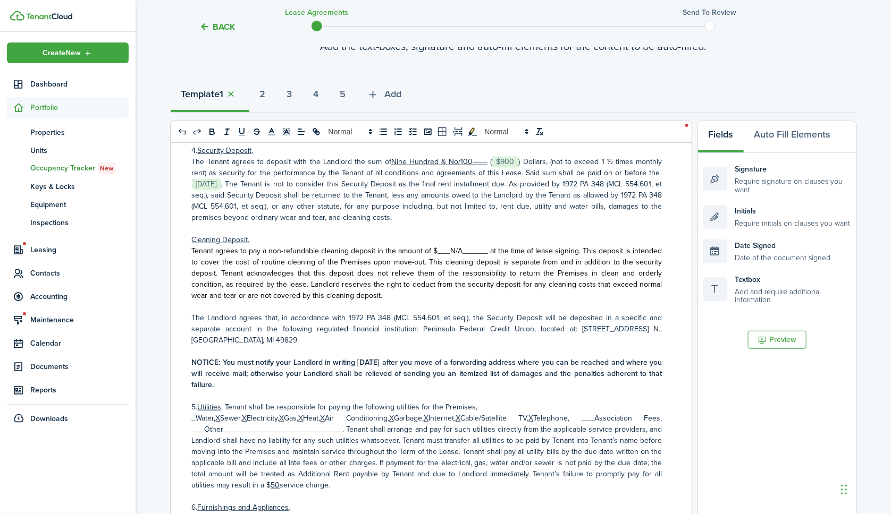
click at [221, 413] on u "X" at bounding box center [218, 418] width 5 height 11
click at [297, 413] on u "X" at bounding box center [294, 418] width 5 height 11
click at [410, 413] on u "X" at bounding box center [407, 418] width 5 height 11
click at [326, 413] on p "_Water, __Sewer, X Electricity, __Gas, X Heat, X Air Conditioning, __Garbage, X…" at bounding box center [427, 452] width 470 height 78
click at [242, 129] on icon "underline" at bounding box center [242, 132] width 10 height 10
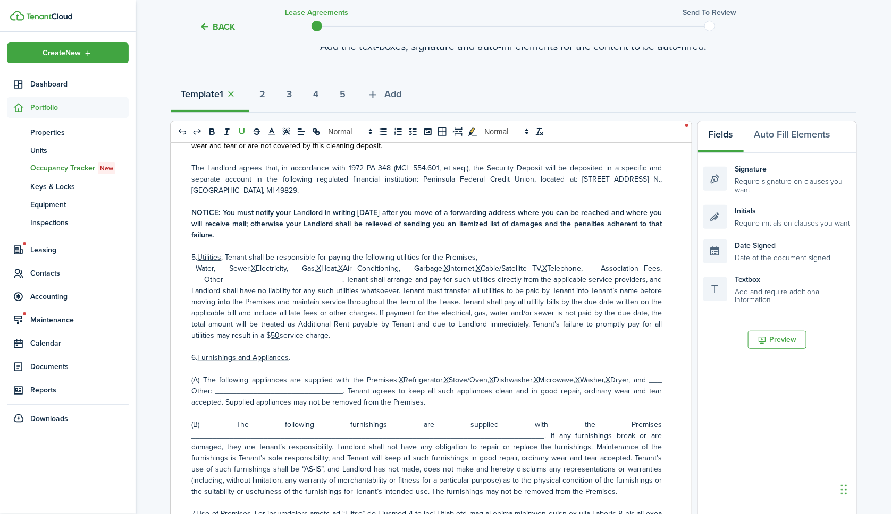
scroll to position [814, 0]
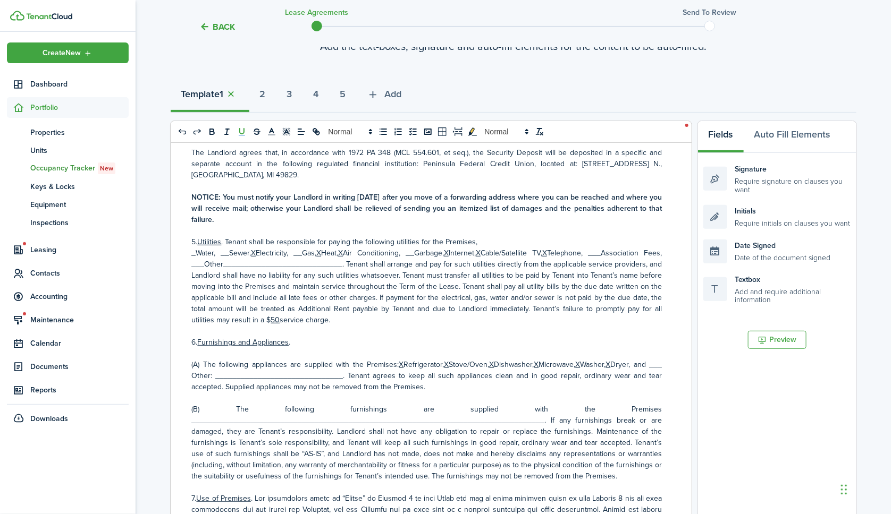
click at [494, 359] on u "X" at bounding box center [491, 364] width 5 height 11
click at [540, 359] on u "X" at bounding box center [537, 364] width 5 height 11
click at [596, 359] on p "(A) The following appliances are supplied with the Premises: X Refrigerator, X …" at bounding box center [427, 375] width 470 height 33
click at [241, 129] on icon "underline" at bounding box center [242, 132] width 10 height 10
click at [192, 359] on p "(A) The following appliances are supplied with the Premises: X Refrigerator, X …" at bounding box center [427, 375] width 470 height 33
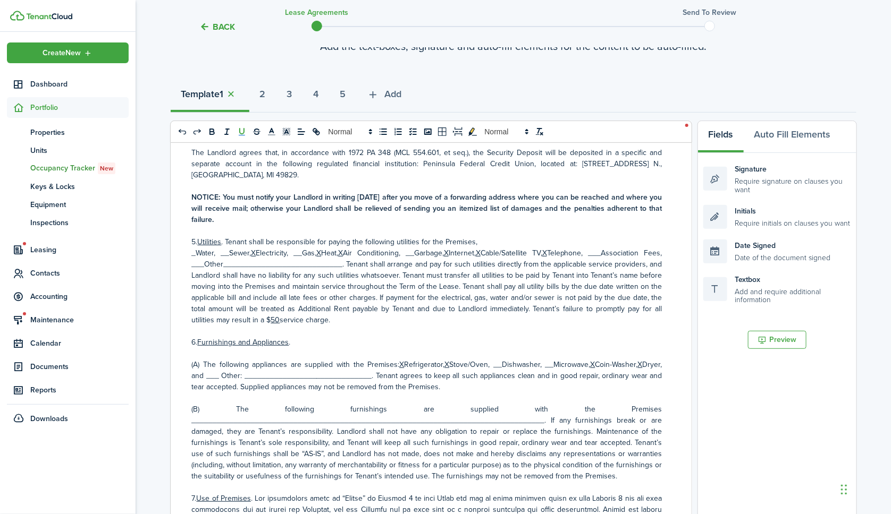
click at [245, 129] on icon "underline" at bounding box center [242, 132] width 10 height 10
click at [212, 404] on p "(B) The following furnishings are supplied with the Premises __________________…" at bounding box center [427, 443] width 470 height 78
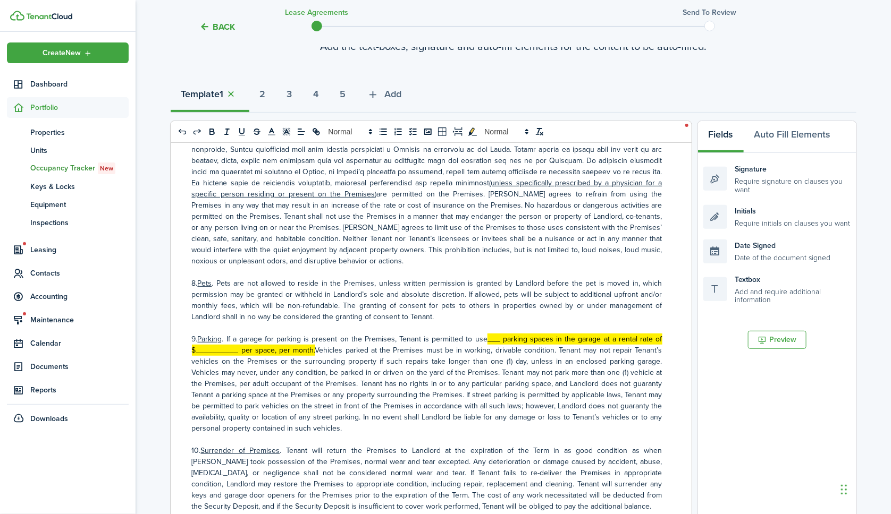
scroll to position [1260, 0]
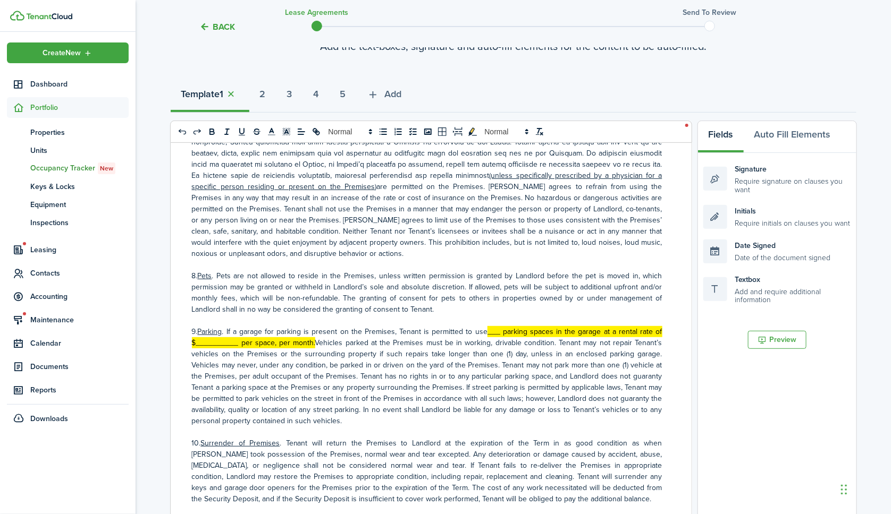
click at [487, 326] on mark "___ parking spaces in the garage at a rental rate of $__________ per space, per…" at bounding box center [427, 337] width 470 height 22
click at [600, 326] on mark "_One__ parking spaces in the garage at a rental rate of $__________ per space, …" at bounding box center [427, 337] width 470 height 22
click at [256, 326] on mark "_One__ parking spaces in the covered carport at a rental rate of $__________ pe…" at bounding box center [427, 337] width 470 height 22
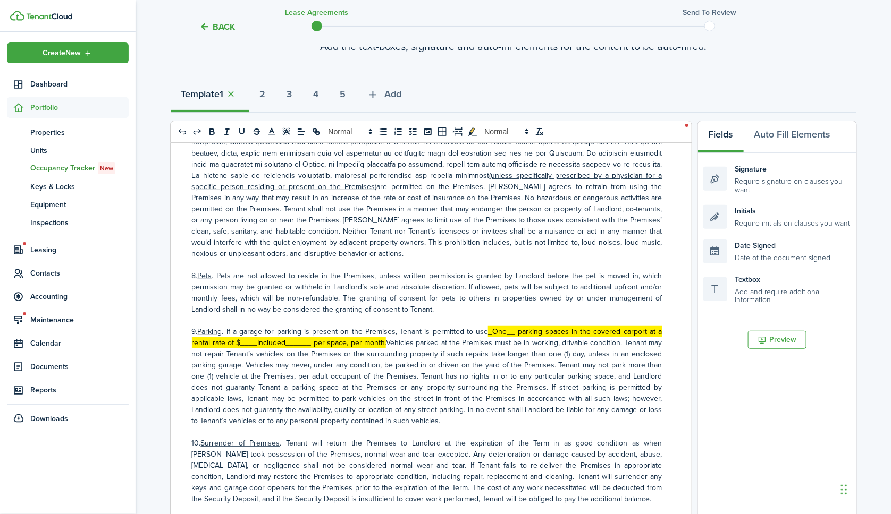
drag, startPoint x: 386, startPoint y: 293, endPoint x: 484, endPoint y: 281, distance: 98.0
click at [484, 326] on p "9. Parking . If a garage for parking is present on the Premises, Tenant is perm…" at bounding box center [427, 376] width 470 height 100
click at [472, 130] on icon "toggleMarkYellow: markYellow" at bounding box center [471, 131] width 5 height 7
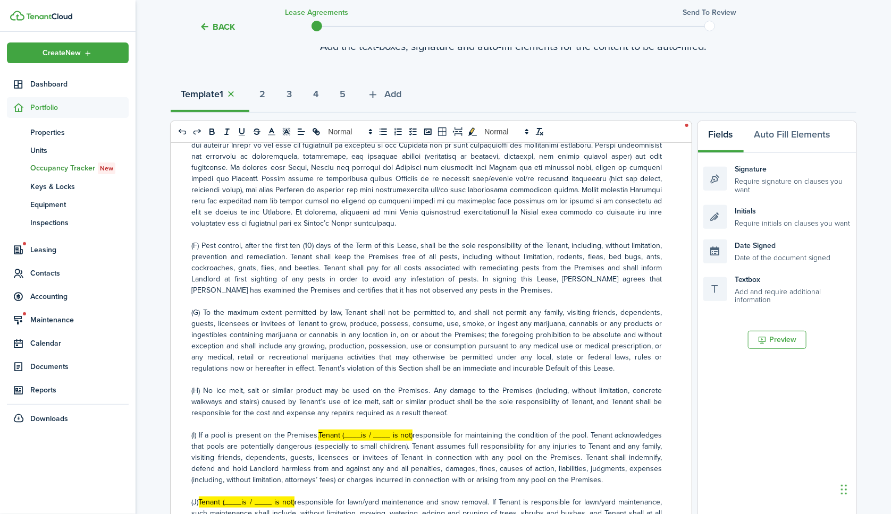
scroll to position [2251, 0]
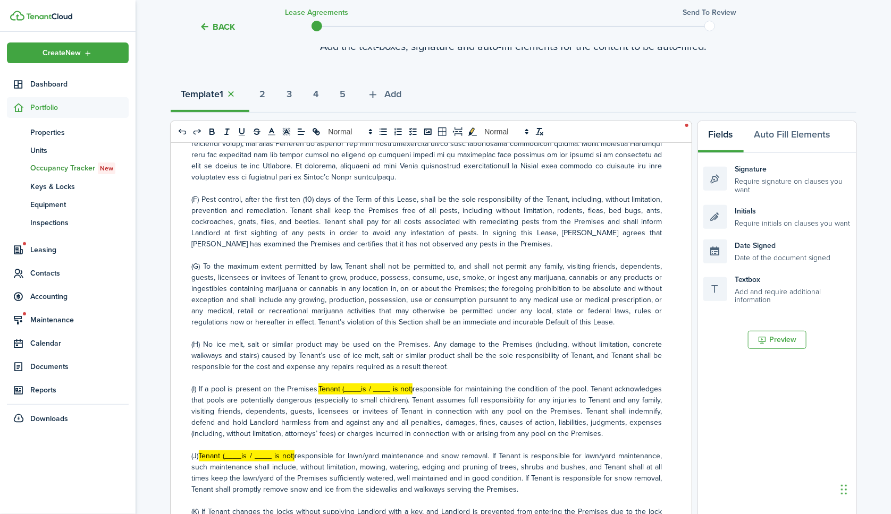
click at [331, 384] on p "(I) If a pool is present on the Premises, Tenant (____is / ____ is not) respons…" at bounding box center [427, 412] width 470 height 56
drag, startPoint x: 442, startPoint y: 298, endPoint x: 344, endPoint y: 299, distance: 97.2
click at [344, 384] on p "(I) If a pool is present on the Premises, N/A Tenant (____is / ____ is not) res…" at bounding box center [427, 412] width 470 height 56
click at [472, 129] on icon "toggleMarkYellow: markYellow" at bounding box center [471, 131] width 5 height 7
drag, startPoint x: 341, startPoint y: 299, endPoint x: 328, endPoint y: 299, distance: 12.2
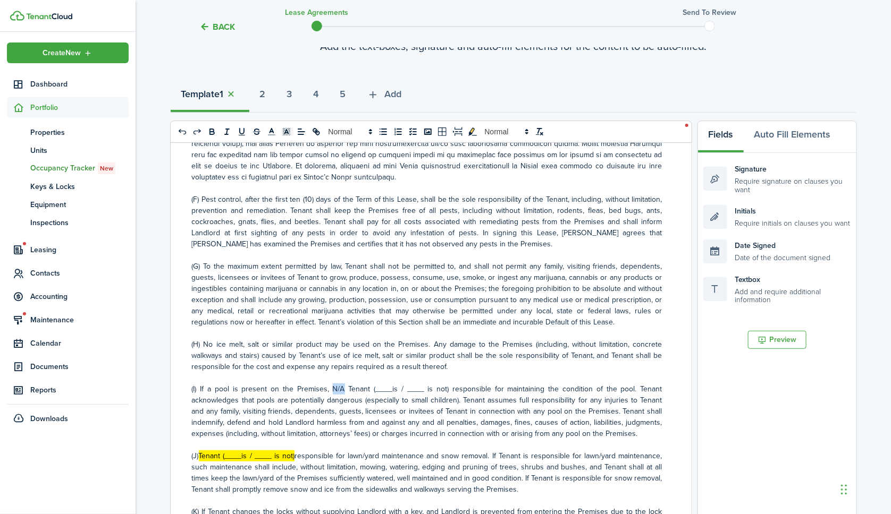
click at [328, 384] on p "(I) If a pool is present on the Premises, N/A Tenant (____is / ____ is not) res…" at bounding box center [427, 412] width 470 height 56
click at [473, 129] on icon "toggleMarkYellow: markYellow" at bounding box center [472, 132] width 9 height 8
click at [261, 451] on mark "Tenant (____is / ____ is not)" at bounding box center [247, 456] width 96 height 11
drag, startPoint x: 309, startPoint y: 362, endPoint x: 250, endPoint y: 363, distance: 59.0
click at [250, 451] on mark "Tenant (____is / __X__ is not)" at bounding box center [248, 456] width 99 height 11
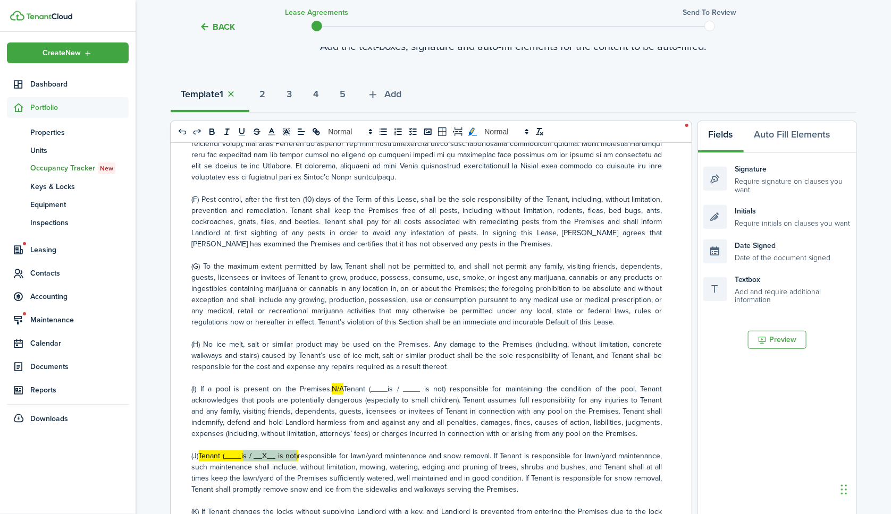
drag, startPoint x: 310, startPoint y: 362, endPoint x: 204, endPoint y: 363, distance: 106.3
click at [204, 451] on p "(J) Tenant (____is / __X__ is not) responsible for lawn/yard maintenance and sn…" at bounding box center [427, 473] width 470 height 45
click at [472, 130] on icon "toggleMarkYellow: markYellow" at bounding box center [471, 131] width 5 height 7
click at [377, 439] on p at bounding box center [427, 444] width 470 height 11
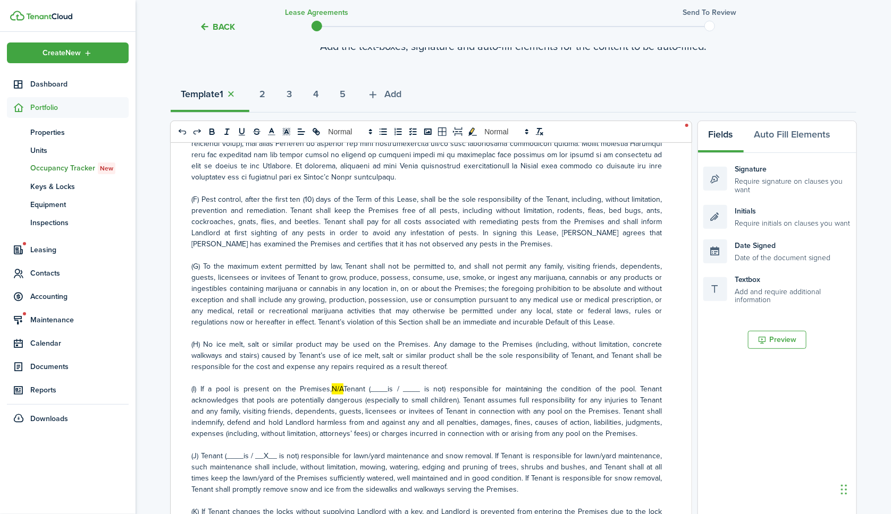
drag, startPoint x: 495, startPoint y: 468, endPoint x: 325, endPoint y: 472, distance: 170.1
click at [470, 129] on icon "toggleMarkYellow: markYellow" at bounding box center [473, 132] width 10 height 10
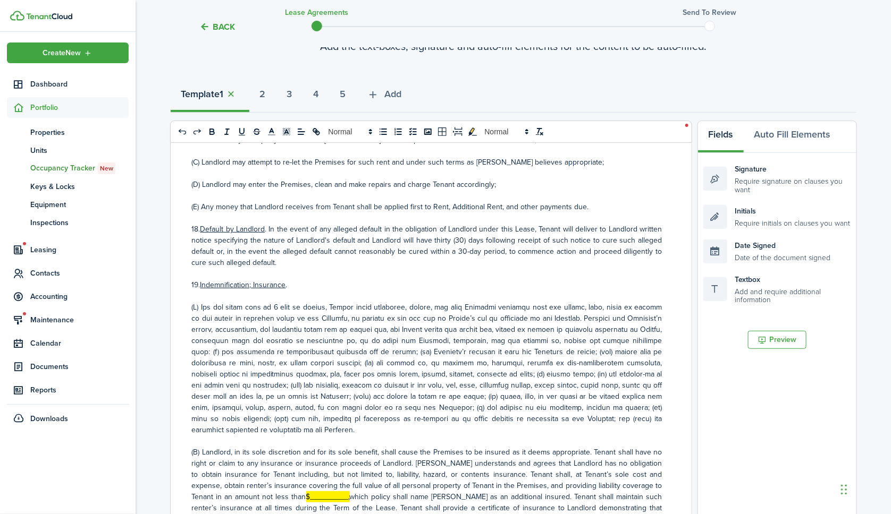
scroll to position [3097, 0]
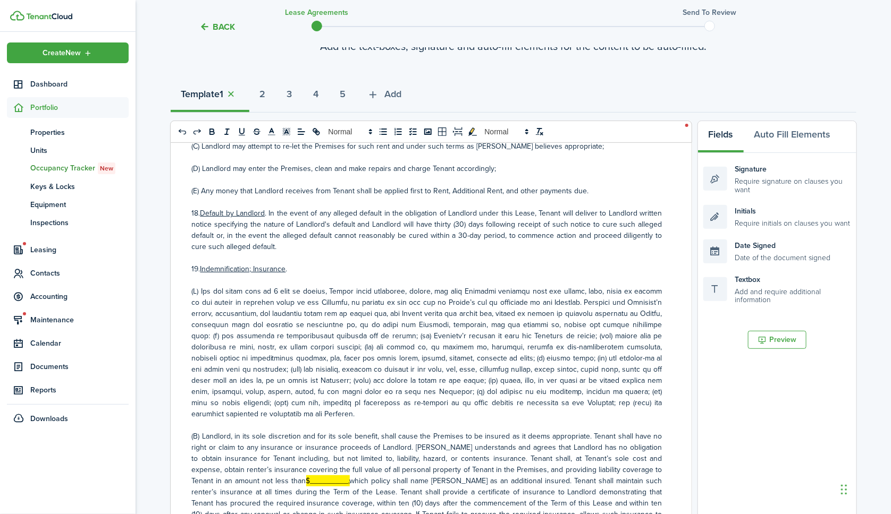
click at [306, 476] on mark "$_________," at bounding box center [328, 481] width 44 height 11
drag, startPoint x: 343, startPoint y: 360, endPoint x: 280, endPoint y: 342, distance: 65.3
click at [272, 431] on p "(B) Landlord, in its sole discretion and for its sole benefit, shall cause the …" at bounding box center [427, 487] width 470 height 112
click at [472, 128] on icon "toggleMarkYellow: markYellow" at bounding box center [471, 131] width 5 height 7
click at [343, 431] on p at bounding box center [427, 481] width 470 height 100
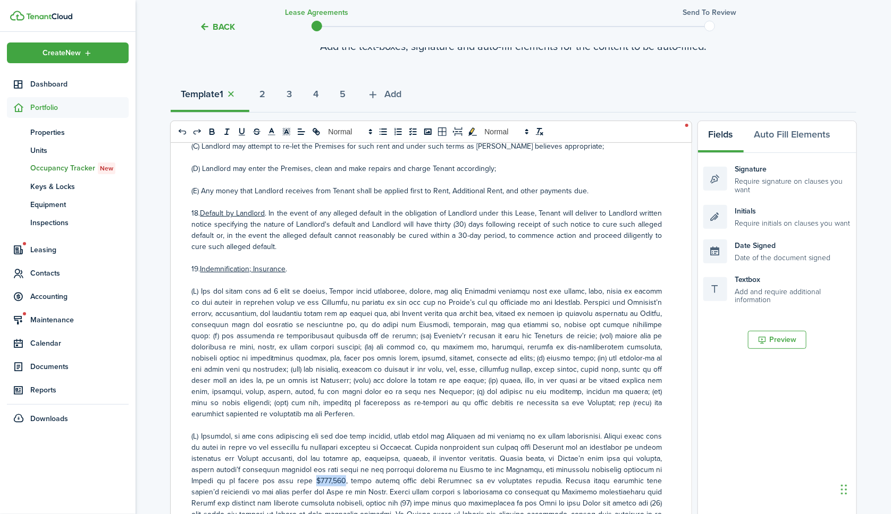
drag, startPoint x: 301, startPoint y: 359, endPoint x: 272, endPoint y: 360, distance: 29.2
click at [272, 431] on p at bounding box center [427, 481] width 470 height 100
click at [240, 130] on icon "underline" at bounding box center [242, 131] width 4 height 5
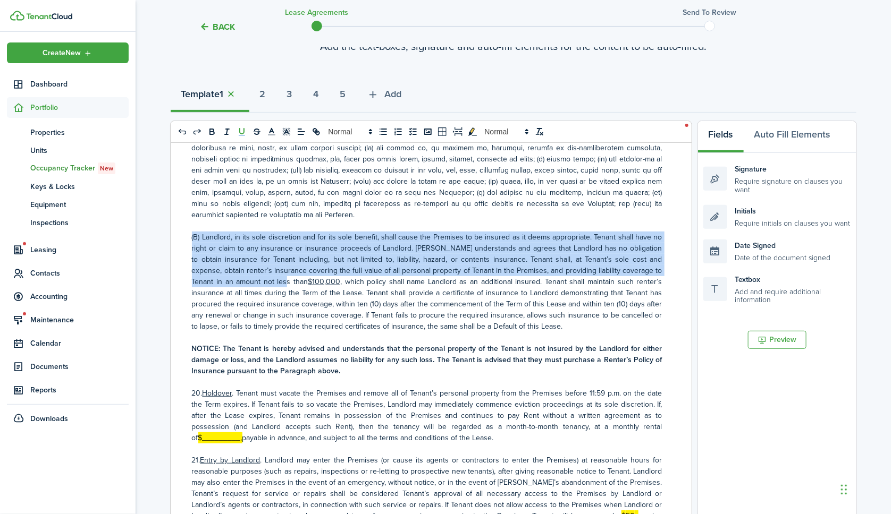
scroll to position [3304, 0]
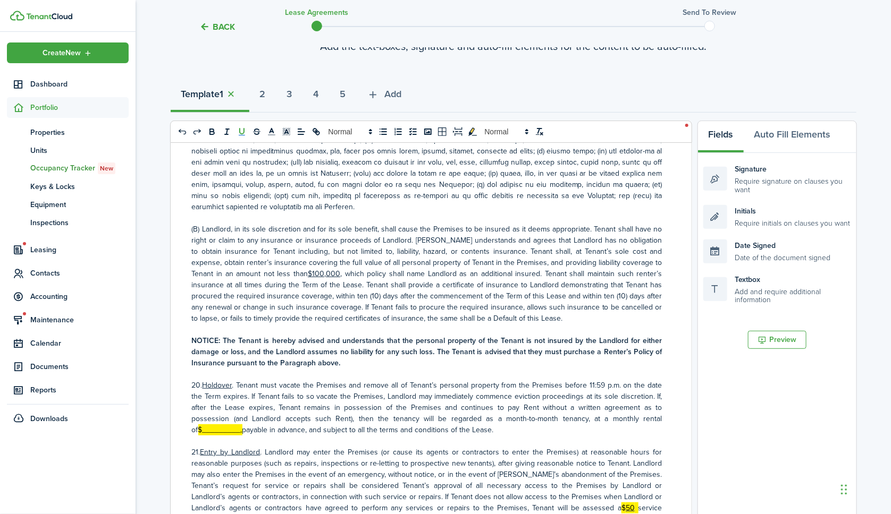
click at [198, 425] on mark "$_________," at bounding box center [220, 430] width 44 height 11
click at [241, 132] on icon "underline" at bounding box center [242, 132] width 10 height 10
drag, startPoint x: 259, startPoint y: 302, endPoint x: 220, endPoint y: 302, distance: 39.3
click at [220, 380] on p "20. Holdover . Tenant must vacate the Premises and remove all of Tenant’s perso…" at bounding box center [427, 408] width 470 height 56
click at [266, 380] on p "20. Holdover . Tenant must vacate the Premises and remove all of Tenant’s perso…" at bounding box center [427, 408] width 470 height 56
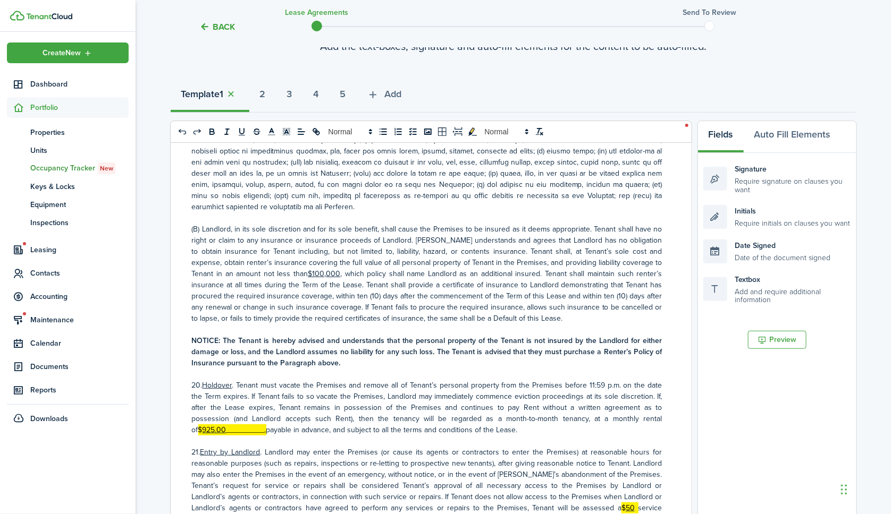
click at [259, 425] on mark "_________," at bounding box center [246, 430] width 40 height 11
drag, startPoint x: 622, startPoint y: 291, endPoint x: 653, endPoint y: 294, distance: 31.0
click at [653, 380] on p "20. Holdover . Tenant must vacate the Premises and remove all of Tenant’s perso…" at bounding box center [427, 408] width 470 height 56
click at [472, 130] on icon "toggleMarkYellow: markYellow" at bounding box center [471, 131] width 5 height 7
drag, startPoint x: 554, startPoint y: 377, endPoint x: 538, endPoint y: 376, distance: 16.5
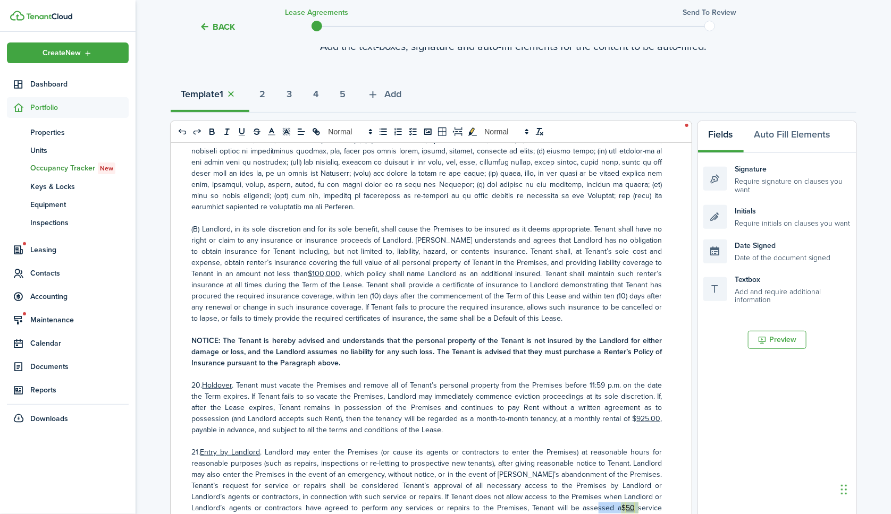
click at [538, 447] on p "21. Entry by Landlord . Landlord may enter the Premises (or cause its agents or…" at bounding box center [427, 491] width 470 height 89
click at [470, 132] on icon "toggleMarkYellow: markYellow" at bounding box center [472, 132] width 9 height 8
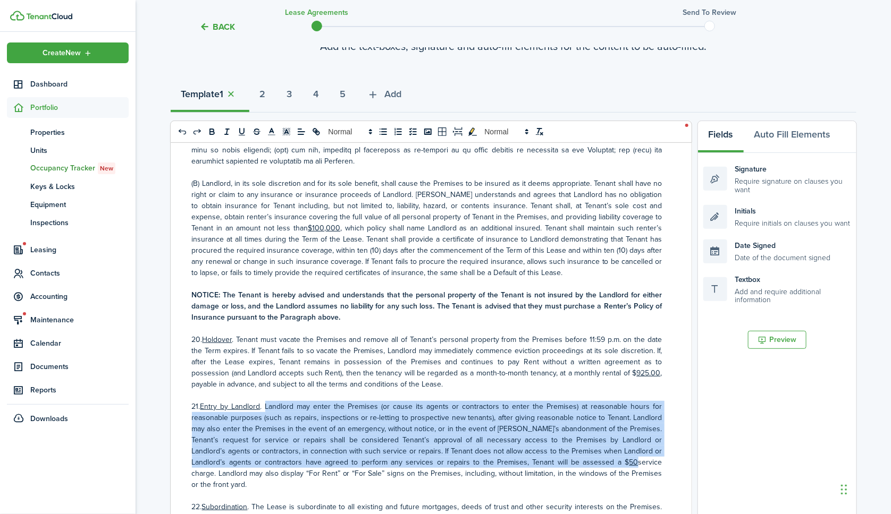
scroll to position [3273, 0]
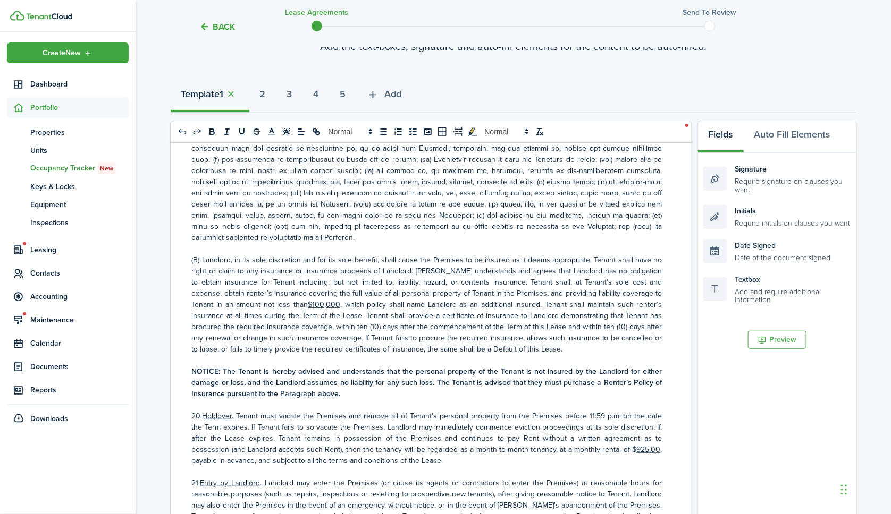
click at [637, 444] on u "925.00" at bounding box center [649, 449] width 24 height 11
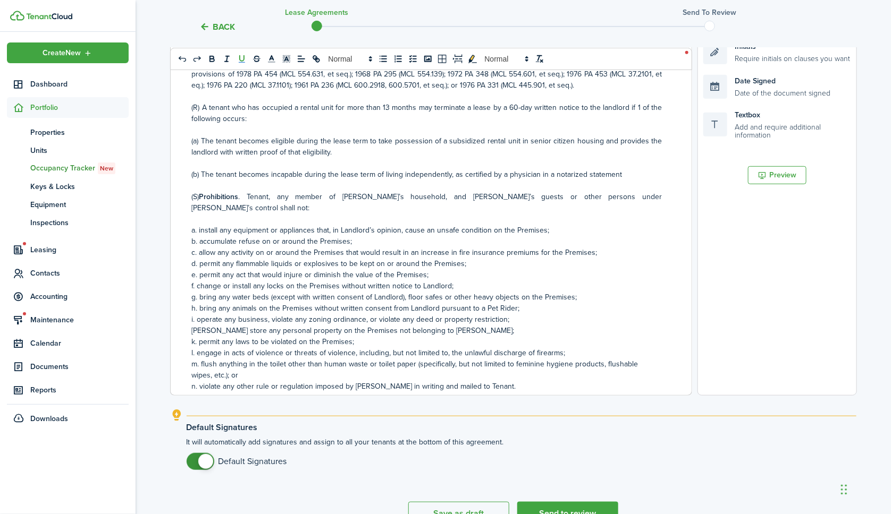
scroll to position [4710, 0]
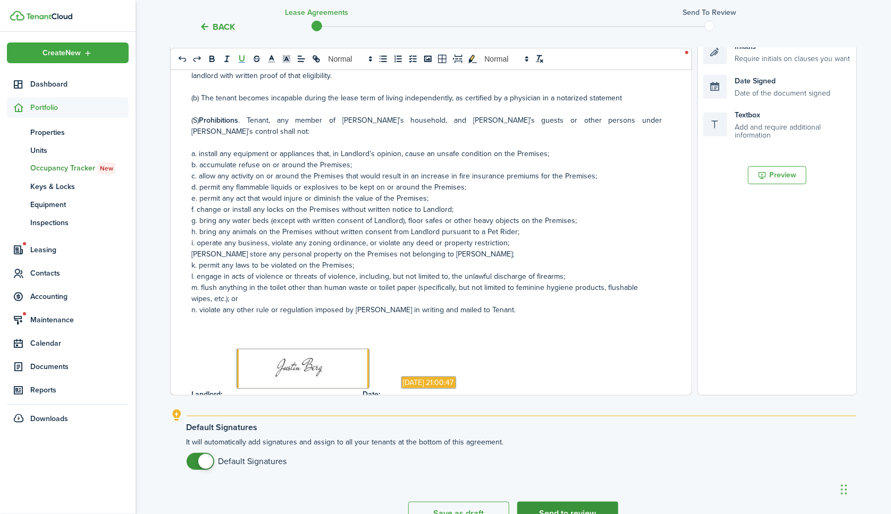
click at [571, 505] on button "Send to review" at bounding box center [567, 513] width 101 height 23
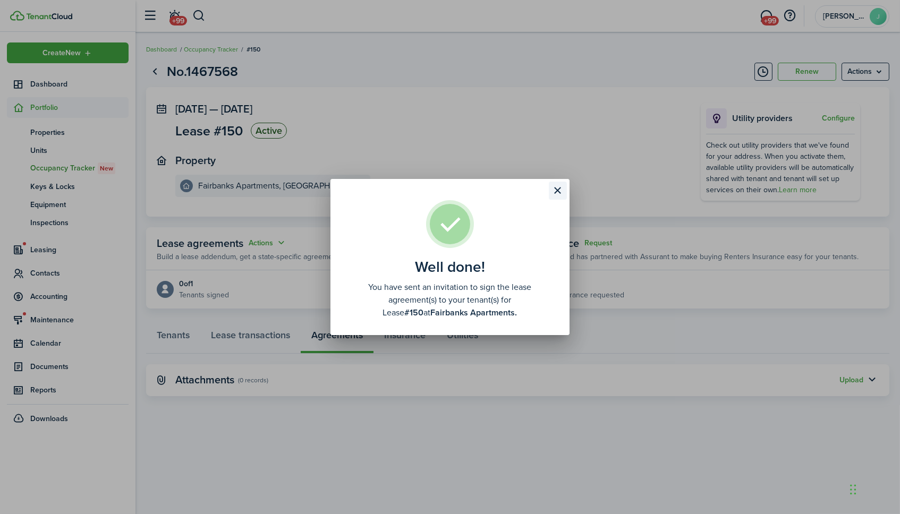
click at [557, 192] on button "Close modal" at bounding box center [558, 191] width 18 height 18
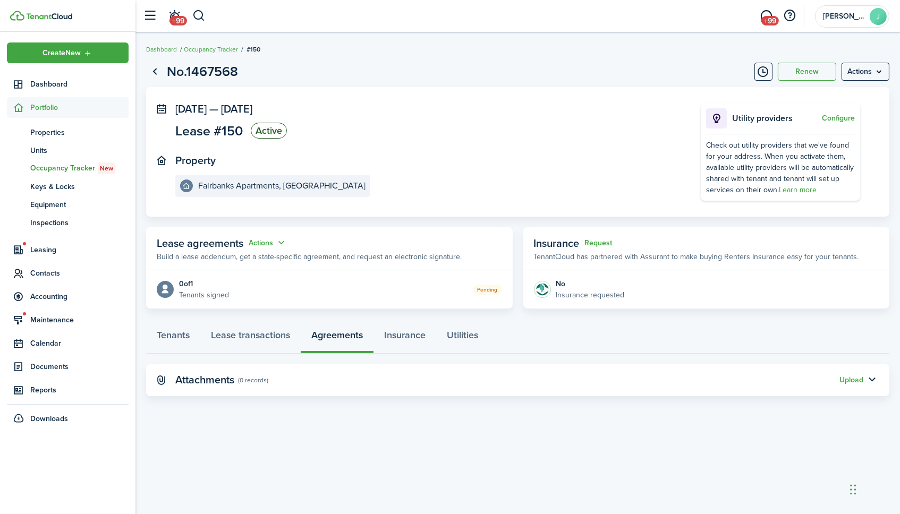
click at [41, 108] on span "Portfolio" at bounding box center [79, 107] width 98 height 11
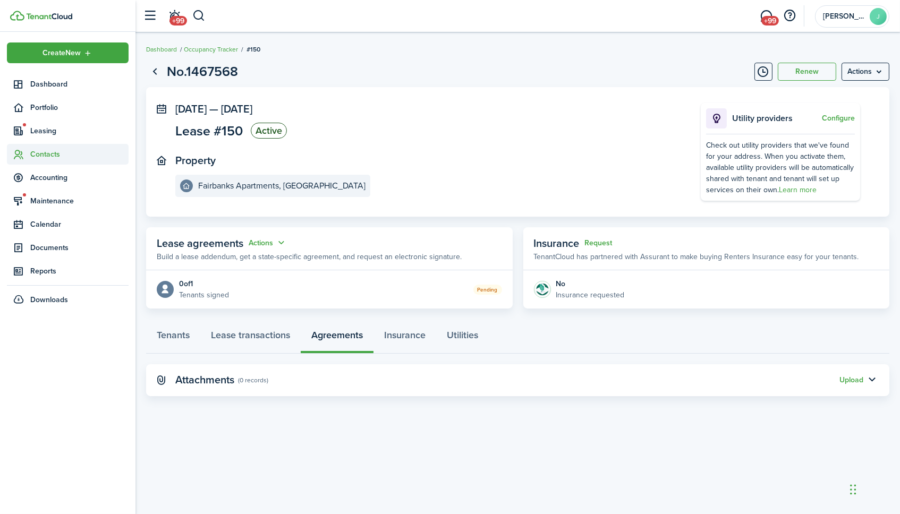
click at [40, 154] on span "Contacts" at bounding box center [79, 154] width 98 height 11
click at [46, 175] on span "Tenants" at bounding box center [79, 179] width 98 height 11
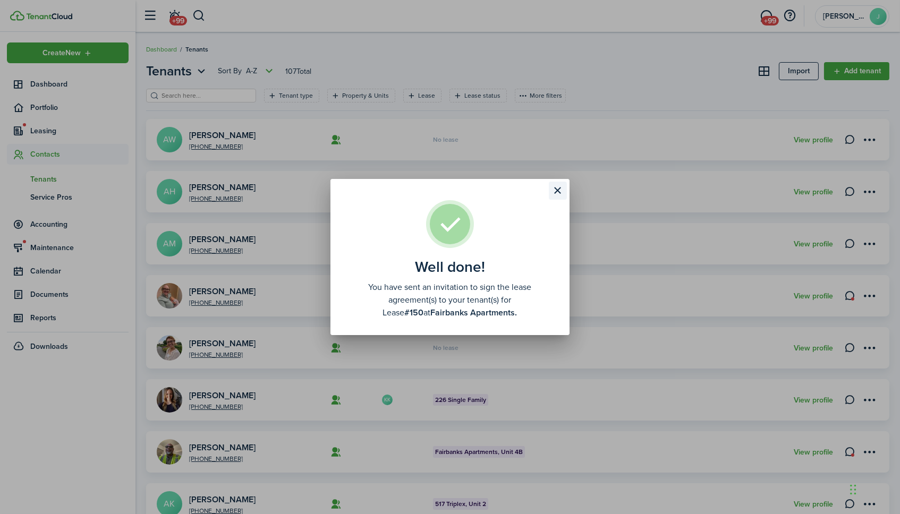
click at [558, 193] on button "Close modal" at bounding box center [558, 191] width 18 height 18
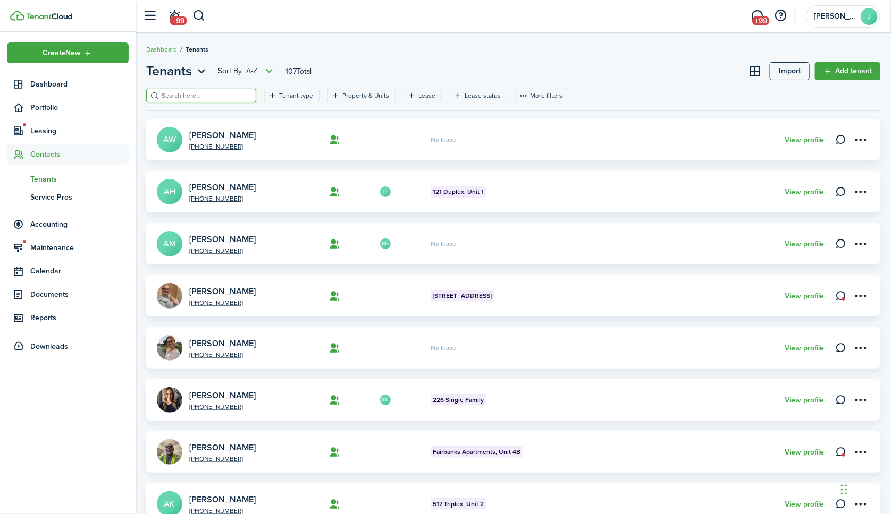
click at [172, 96] on input "search" at bounding box center [206, 96] width 94 height 10
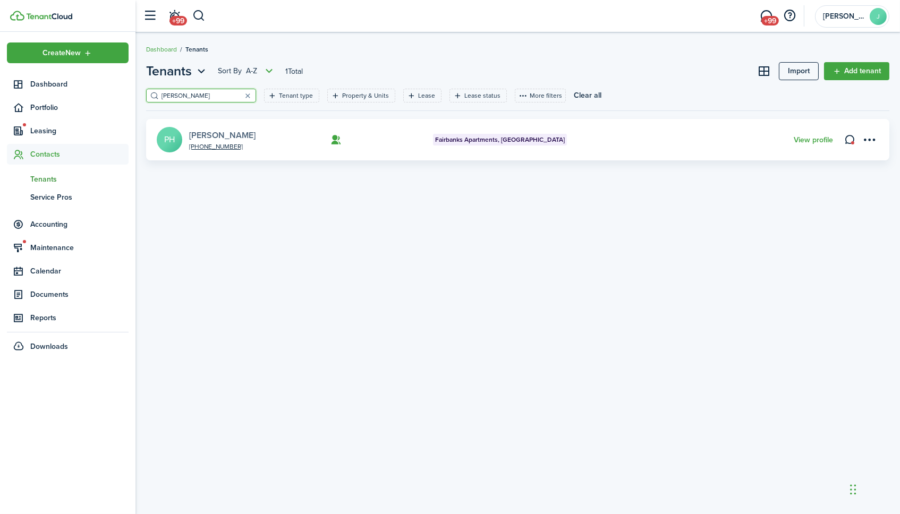
type input "[PERSON_NAME]"
click at [206, 133] on link "[PERSON_NAME]" at bounding box center [222, 135] width 66 height 12
click at [323, 189] on div "Tenants Sort by A-Z 1 Total Import Add tenant [PERSON_NAME] Tenant type Propert…" at bounding box center [518, 273] width 765 height 434
click at [240, 133] on link "[PERSON_NAME]" at bounding box center [222, 135] width 66 height 12
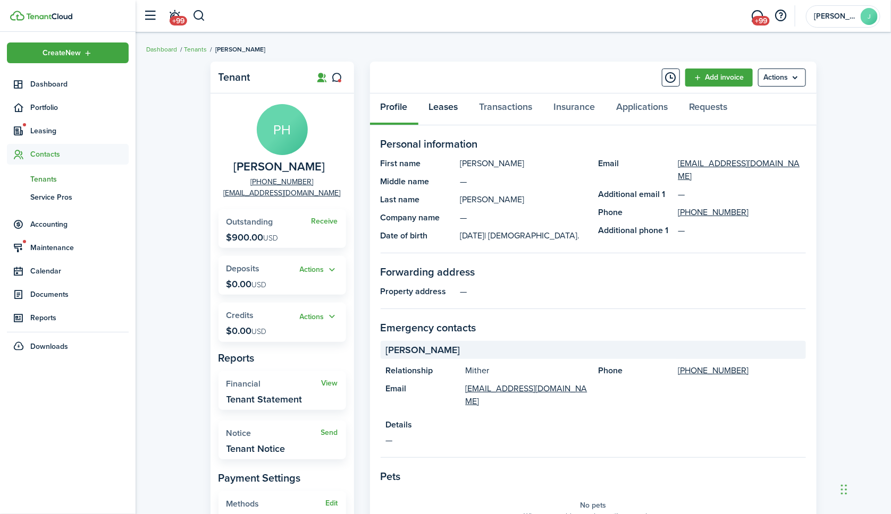
click at [453, 109] on link "Leases" at bounding box center [443, 110] width 50 height 32
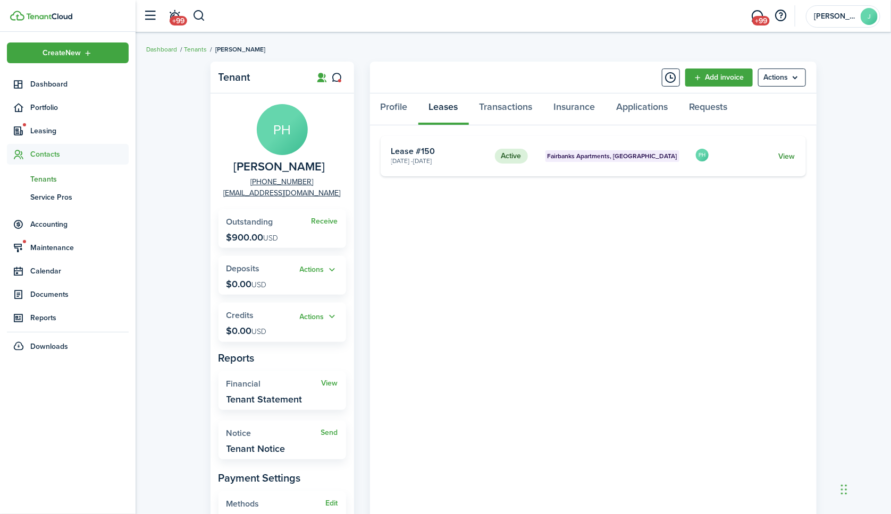
click at [783, 154] on link "View" at bounding box center [786, 156] width 16 height 11
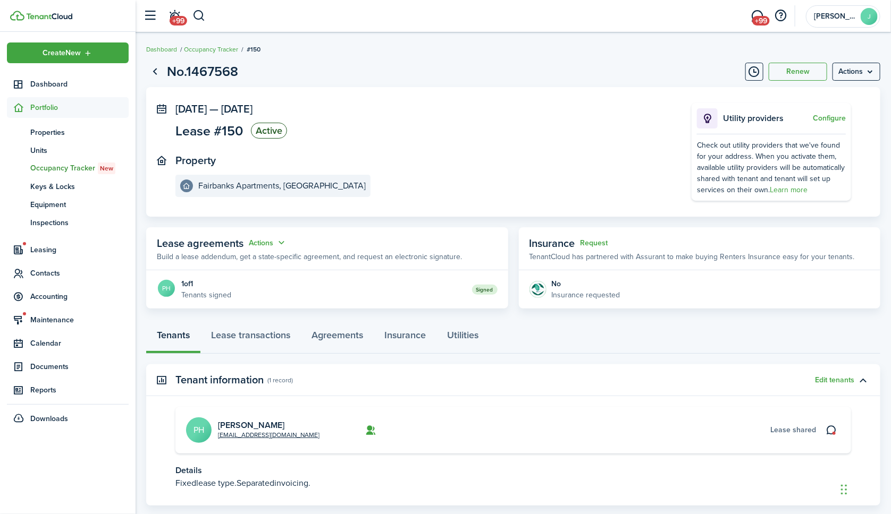
click at [48, 107] on span "Portfolio" at bounding box center [79, 107] width 98 height 11
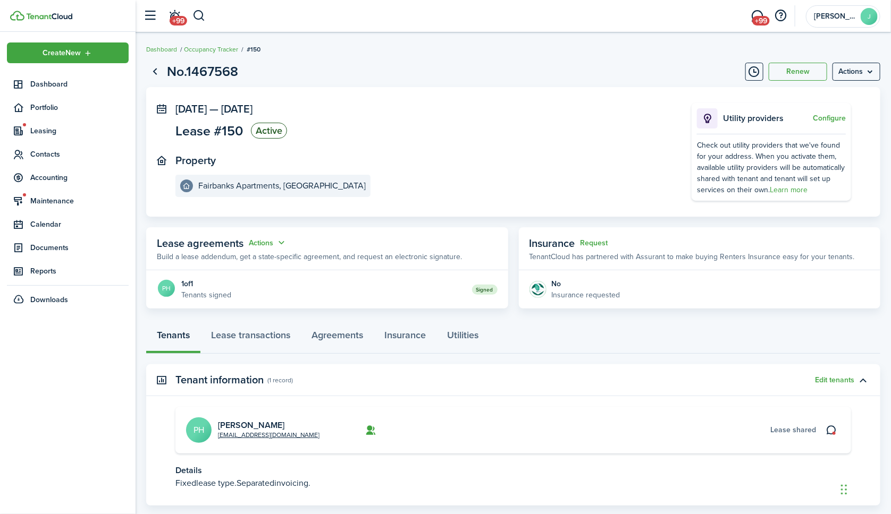
click at [403, 243] on panel-main-header "Lease agreements Actions Build a lease addendum, get a state-specific agreement…" at bounding box center [327, 248] width 362 height 43
click at [154, 69] on link "Go back" at bounding box center [155, 72] width 18 height 18
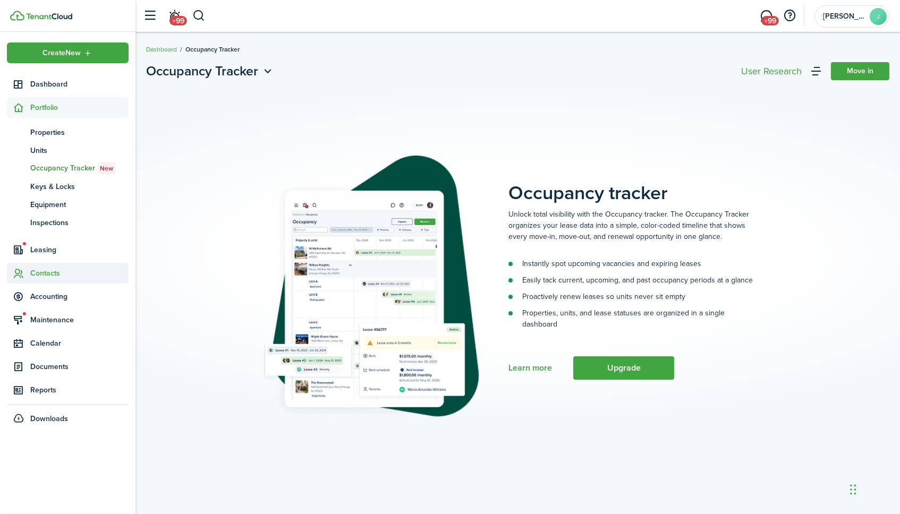
click at [52, 275] on span "Contacts" at bounding box center [79, 273] width 98 height 11
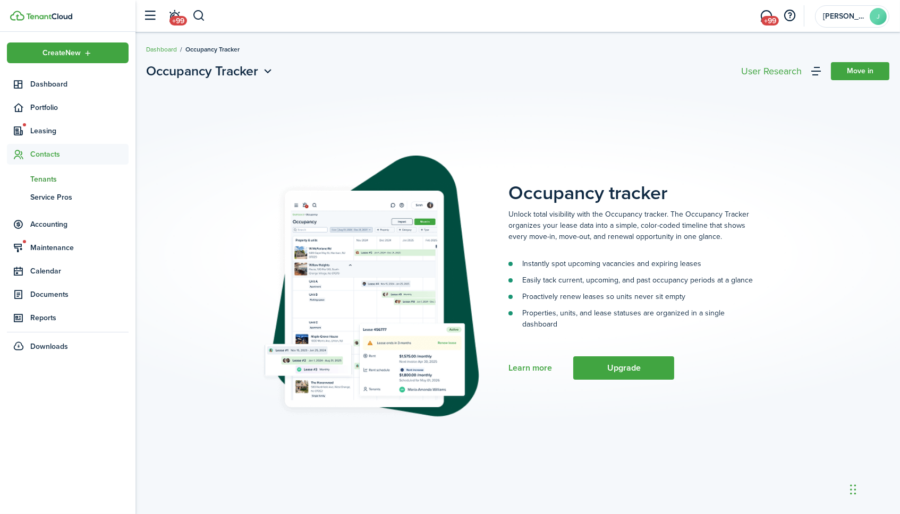
click at [47, 177] on span "Tenants" at bounding box center [79, 179] width 98 height 11
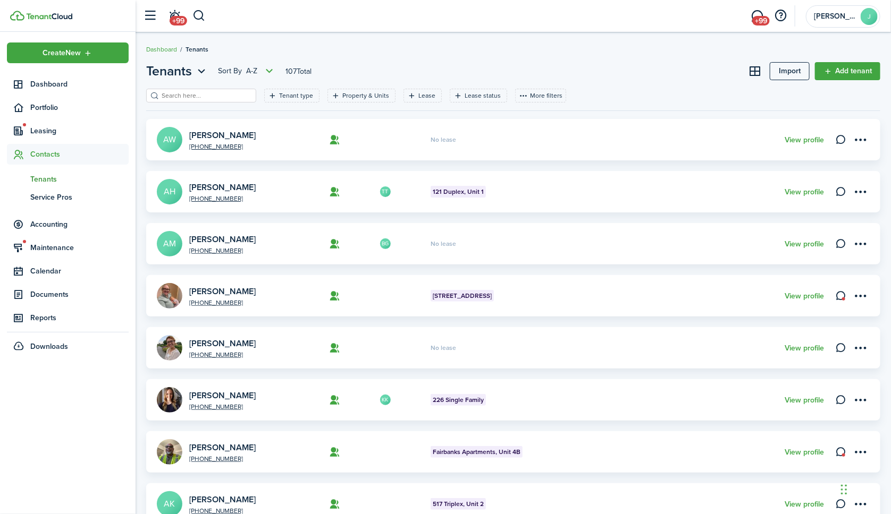
click at [206, 97] on input "search" at bounding box center [206, 96] width 94 height 10
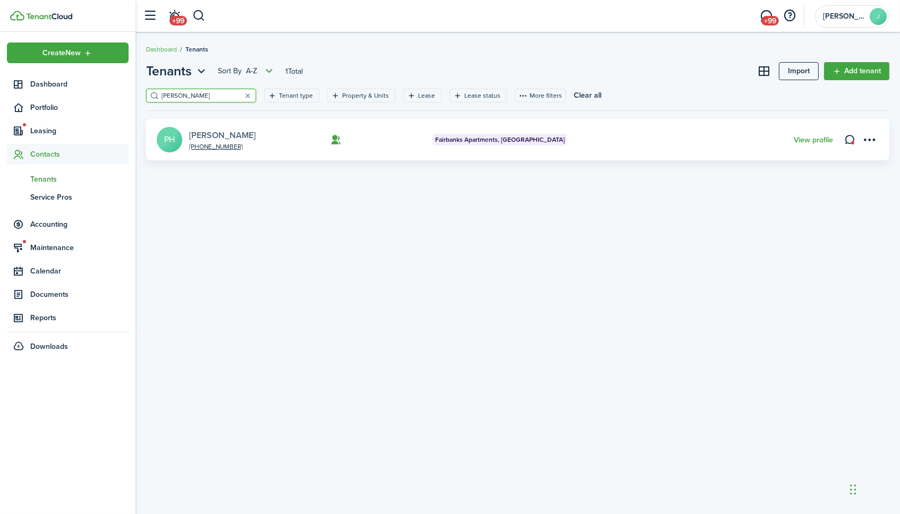
type input "[PERSON_NAME]"
click at [230, 133] on link "[PERSON_NAME]" at bounding box center [222, 135] width 66 height 12
